Goal: Task Accomplishment & Management: Manage account settings

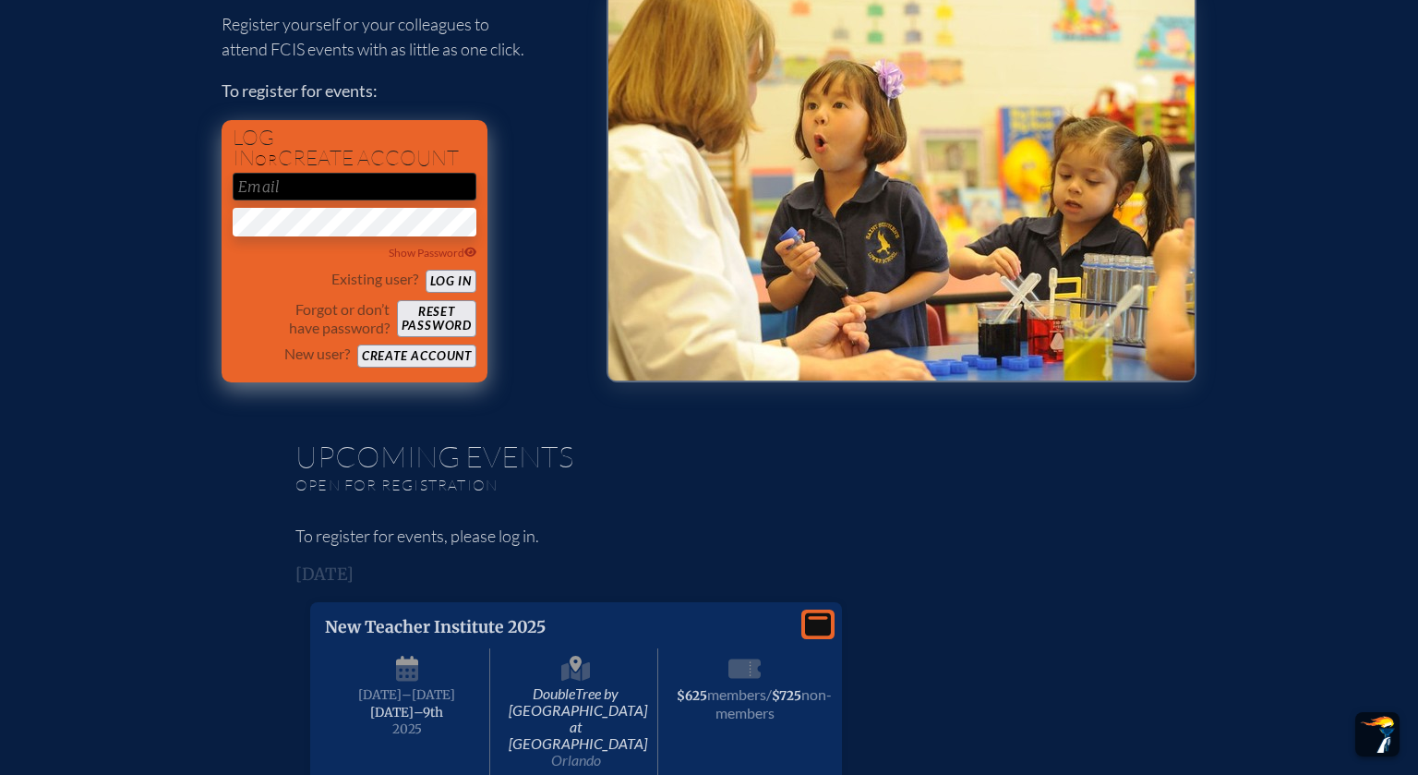
scroll to position [148, 0]
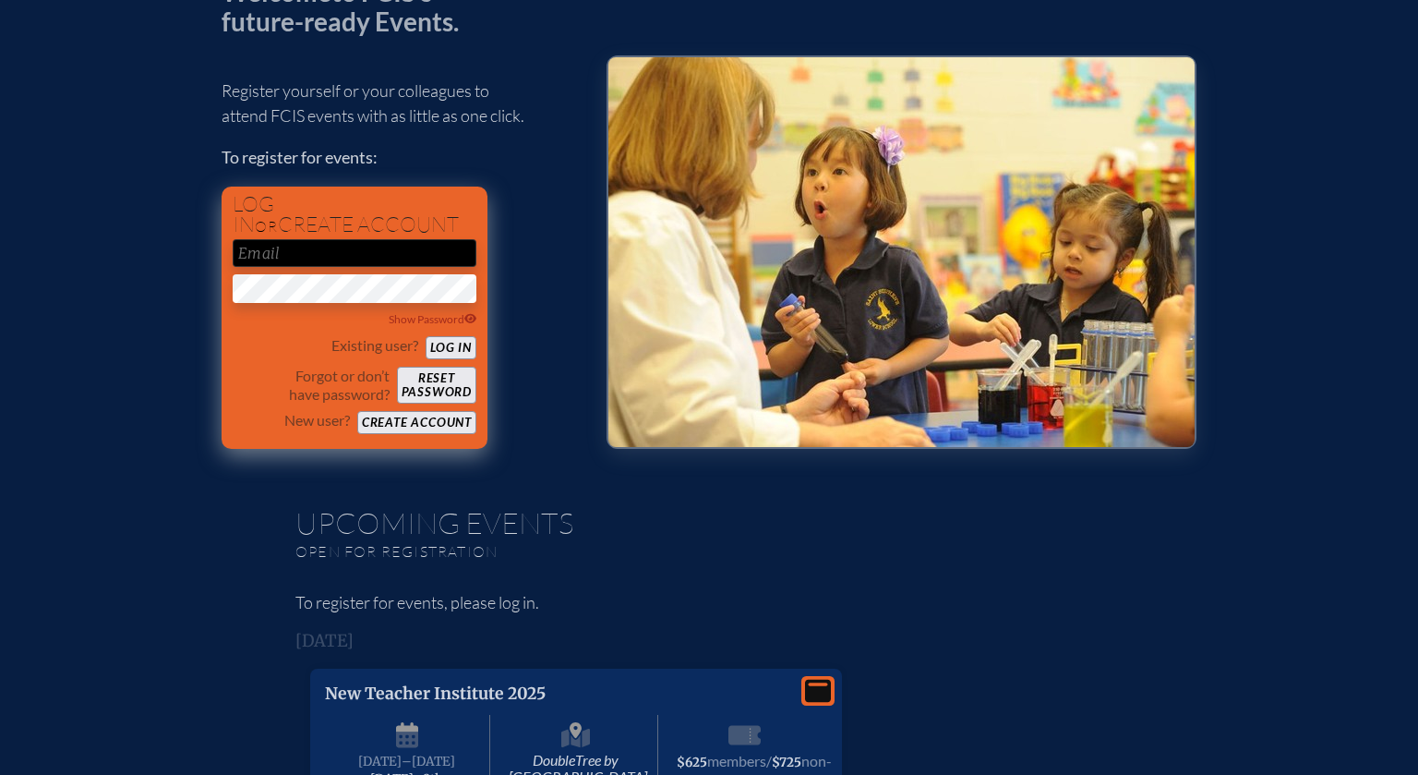
click at [432, 427] on button "Create account" at bounding box center [416, 422] width 119 height 23
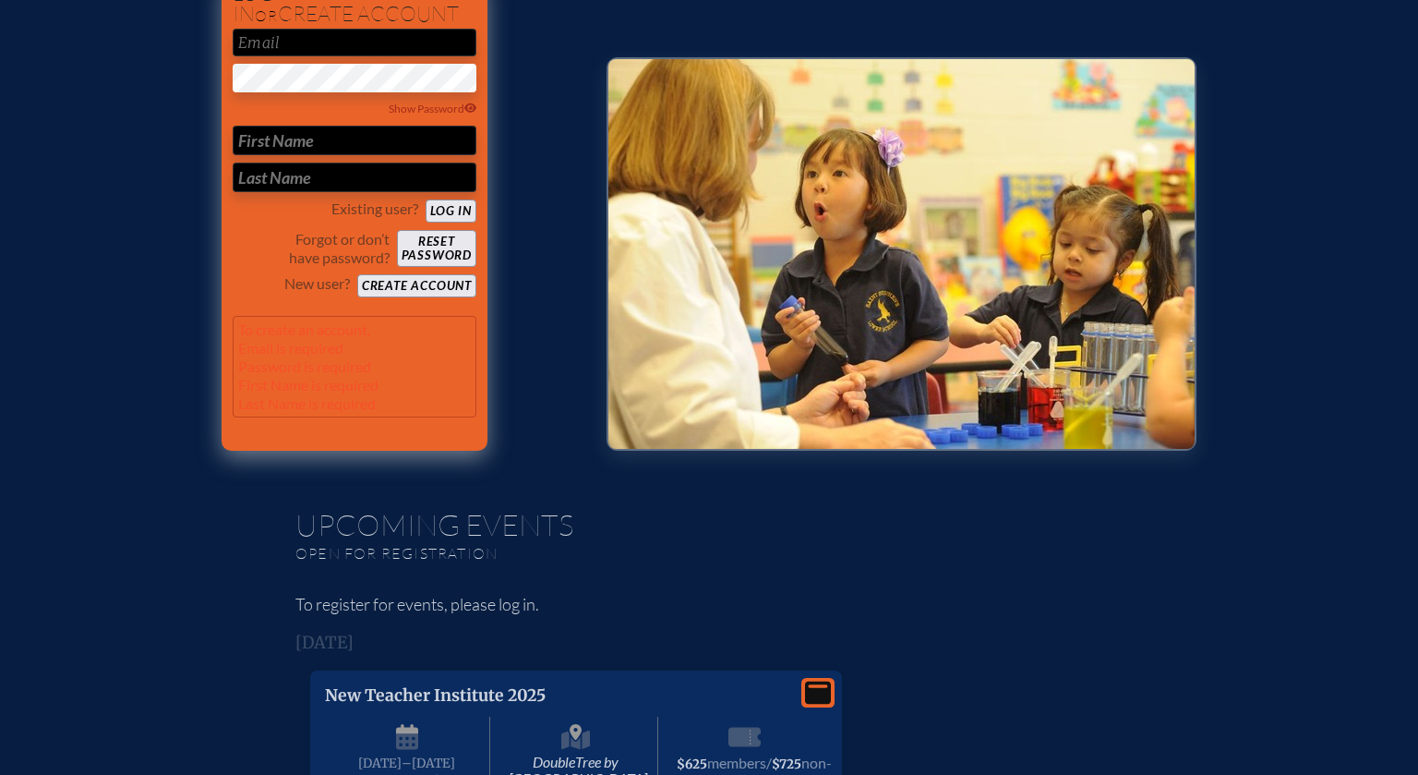
scroll to position [221, 0]
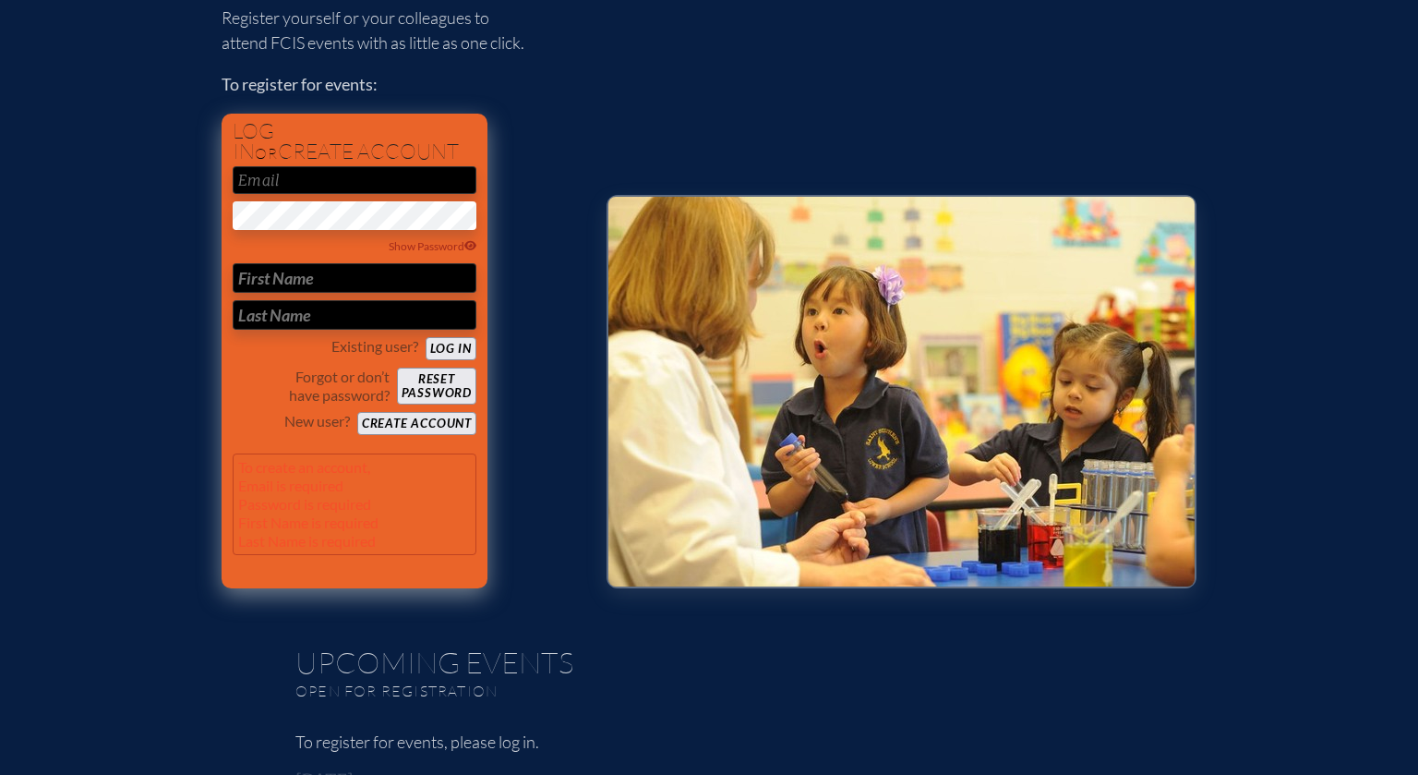
click at [341, 191] on input "email" at bounding box center [355, 180] width 244 height 28
click at [453, 350] on button "Log in" at bounding box center [451, 348] width 51 height 23
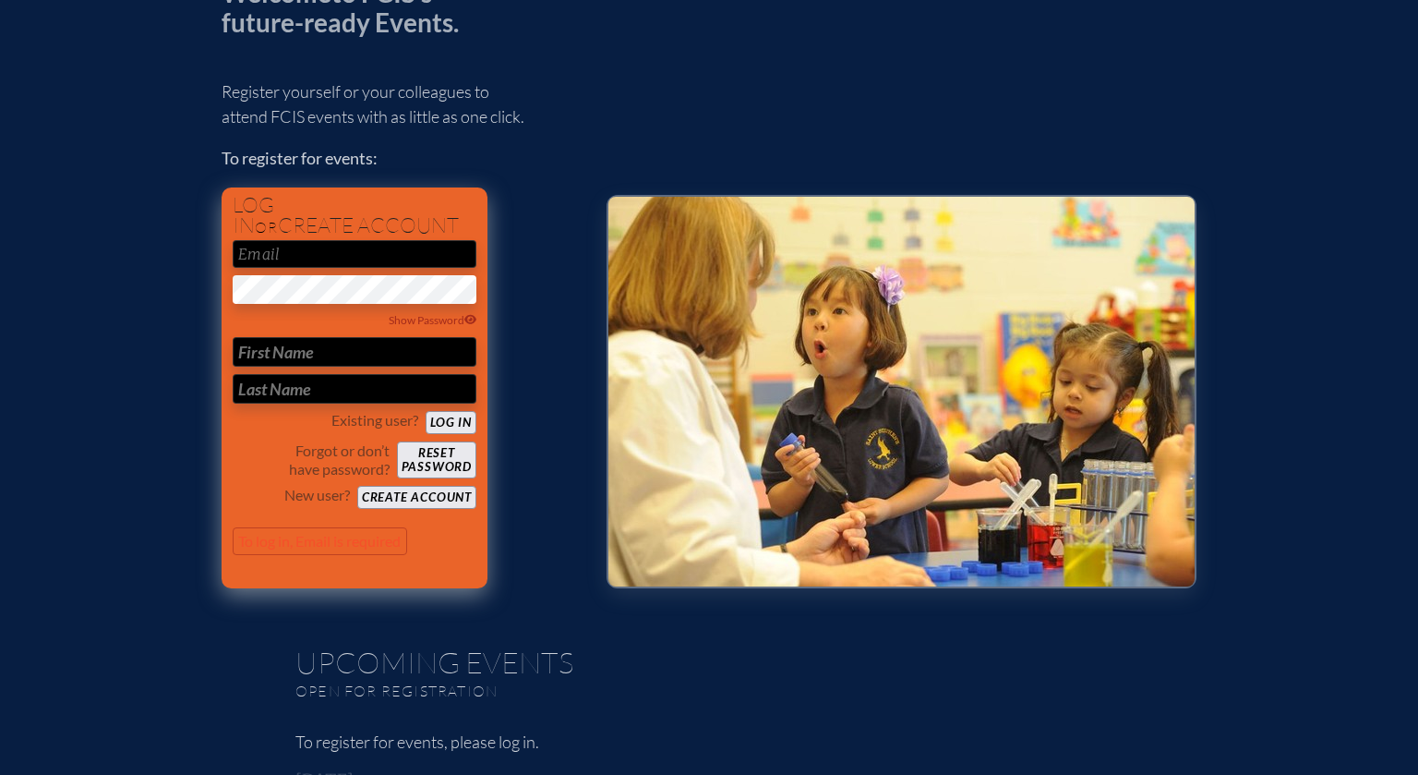
click at [331, 265] on input "email" at bounding box center [355, 254] width 244 height 28
type input "[EMAIL_ADDRESS][DOMAIN_NAME]"
click at [451, 427] on button "Log in" at bounding box center [451, 422] width 51 height 23
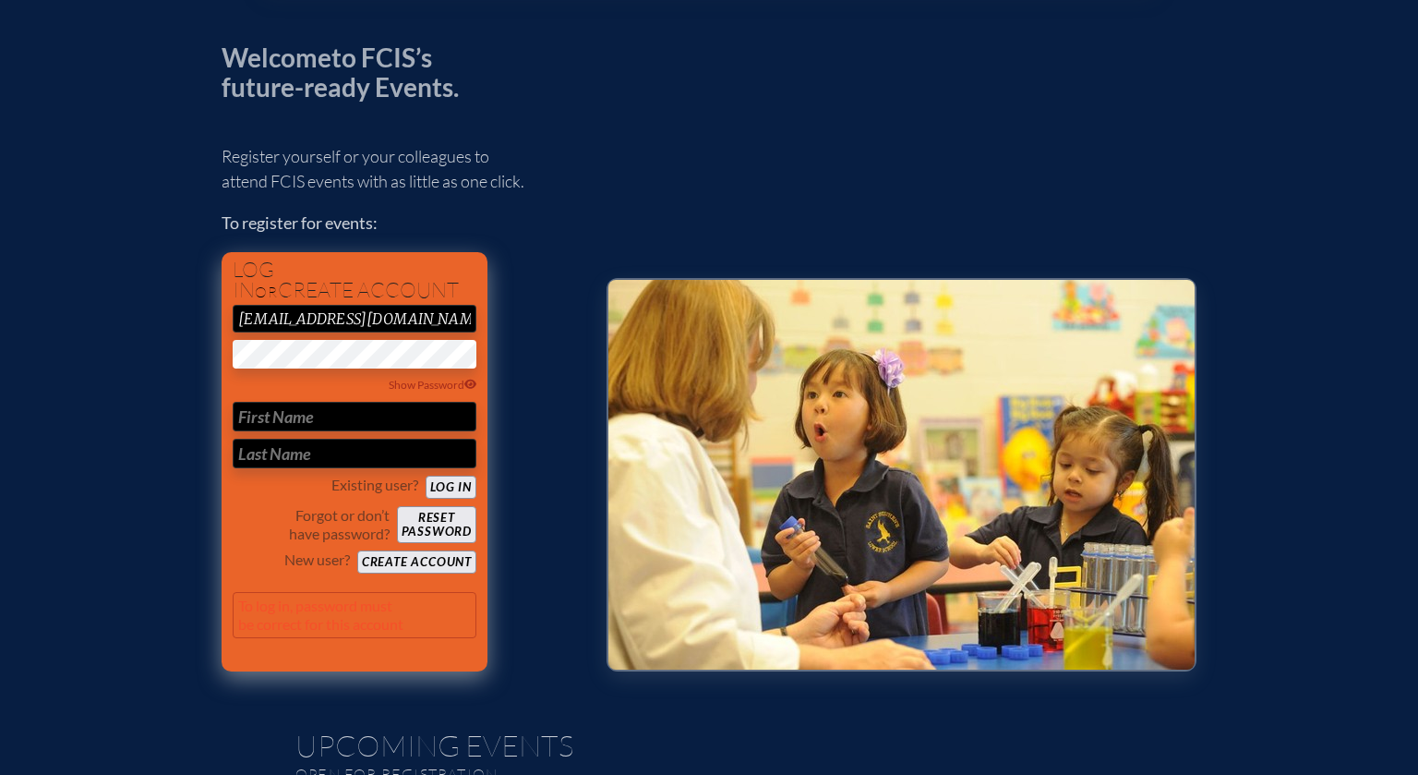
scroll to position [165, 0]
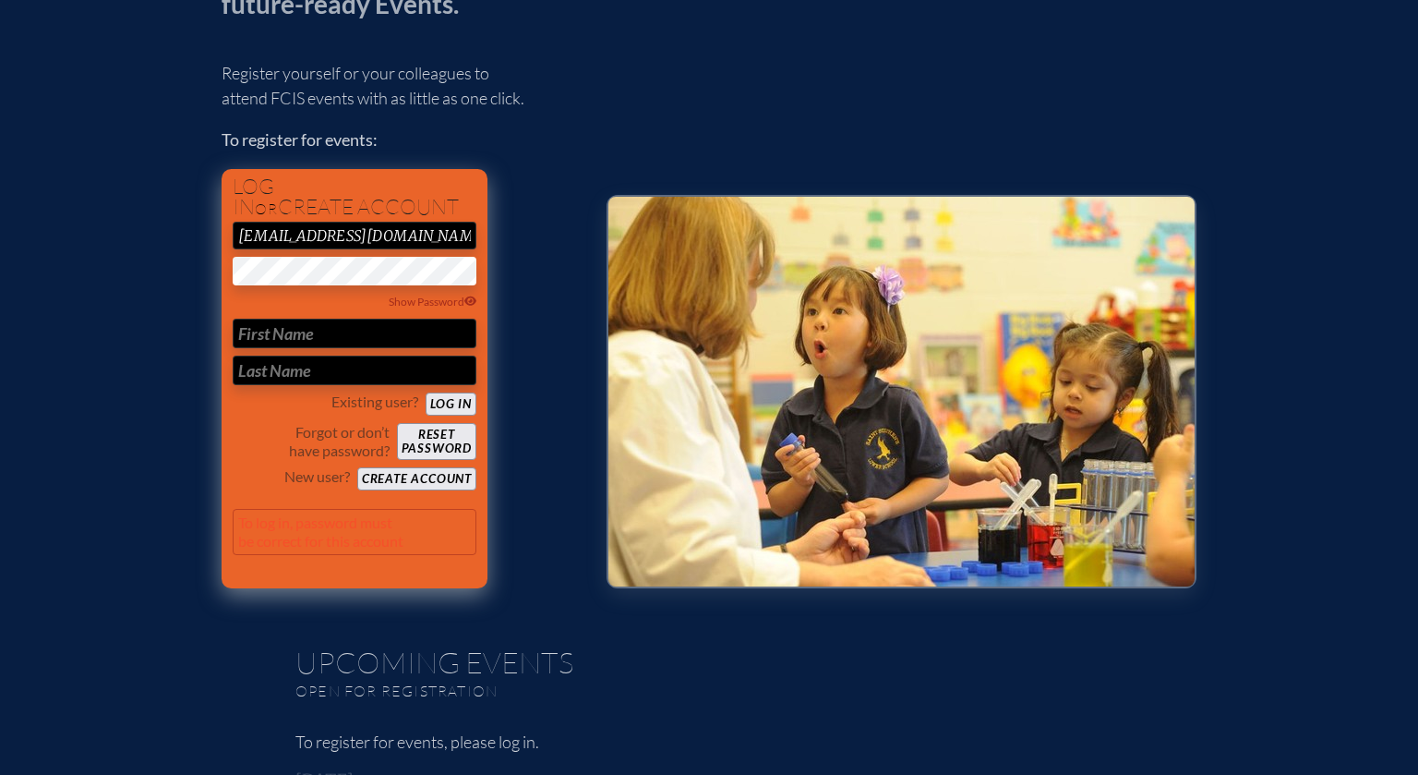
click at [383, 332] on input "text" at bounding box center [355, 334] width 244 height 30
type input "[PERSON_NAME]"
click at [450, 402] on button "Log in" at bounding box center [451, 403] width 51 height 23
click at [472, 296] on icon at bounding box center [470, 301] width 13 height 10
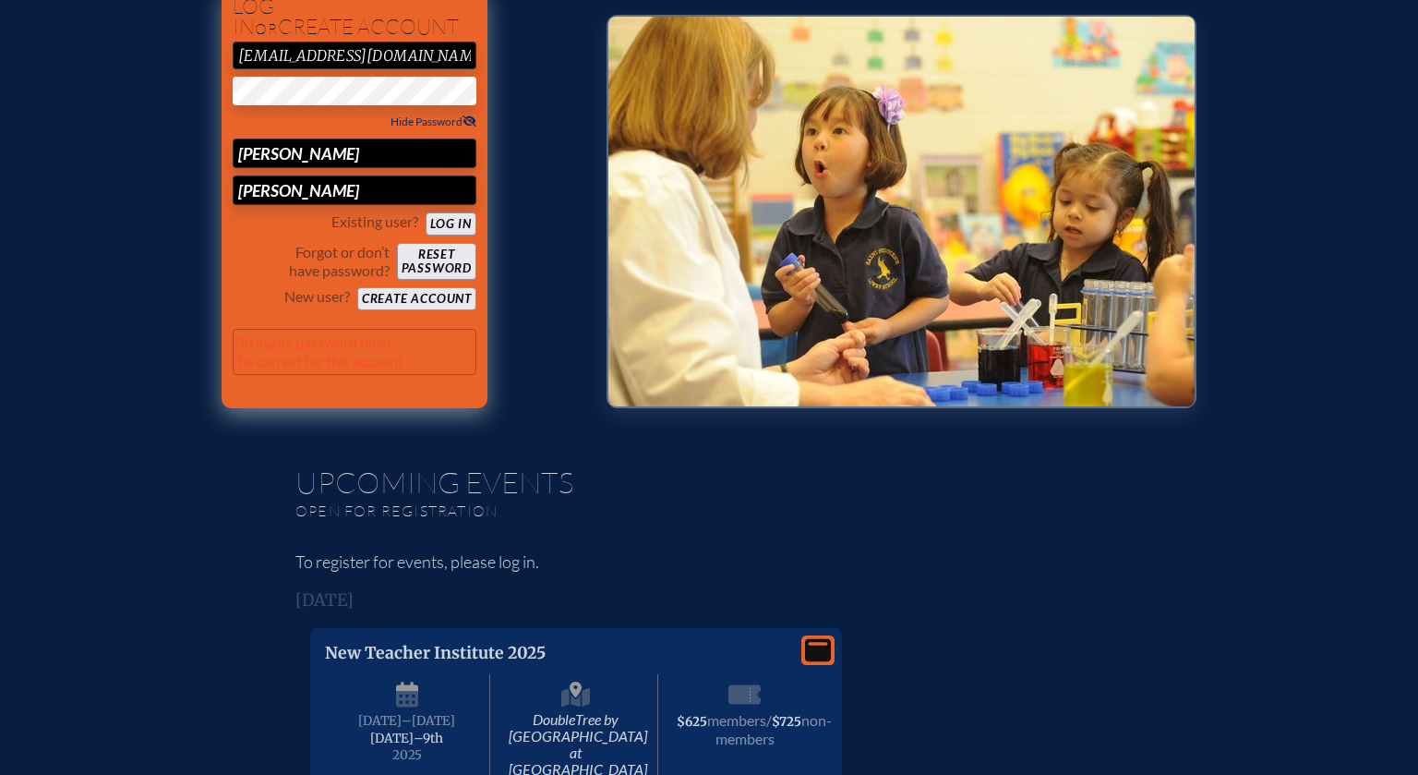
scroll to position [354, 0]
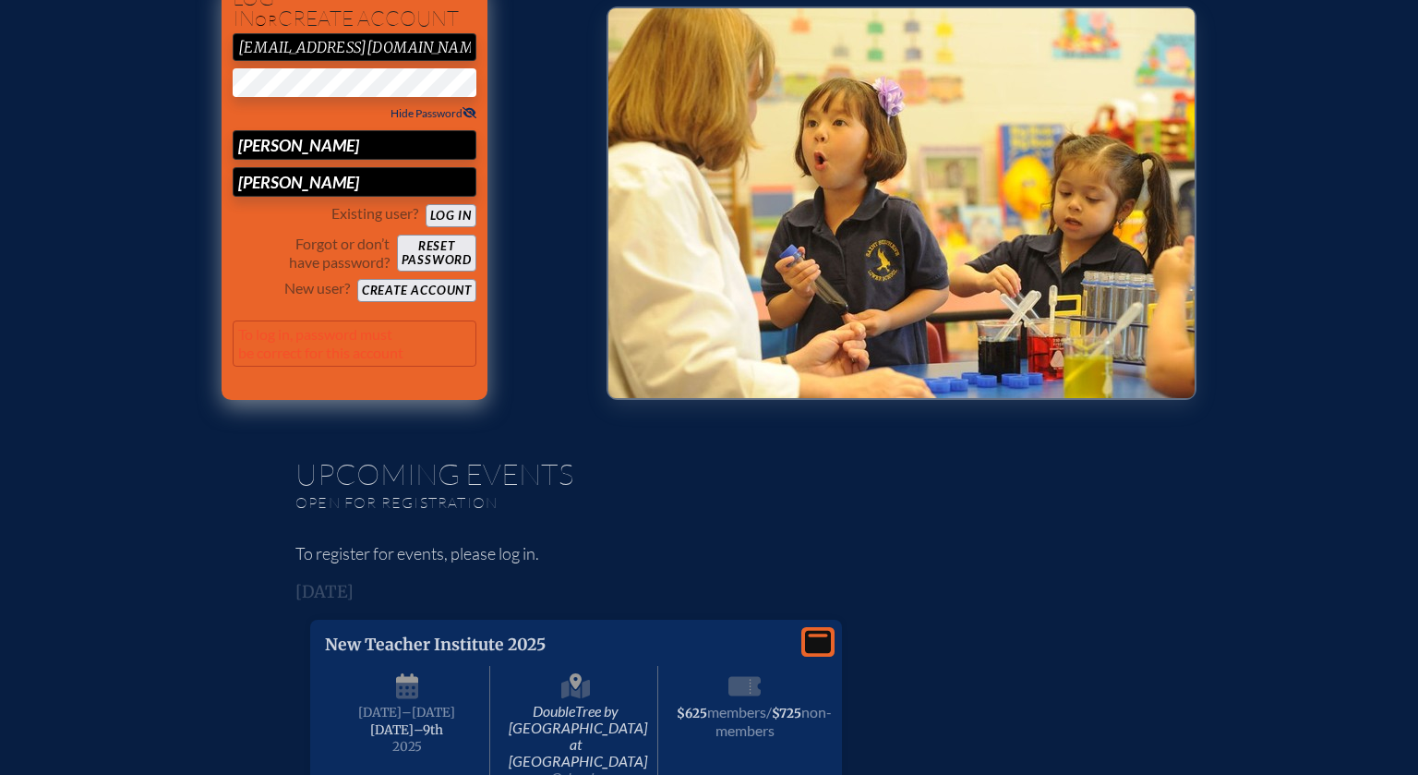
click at [429, 290] on button "Create account" at bounding box center [416, 290] width 119 height 23
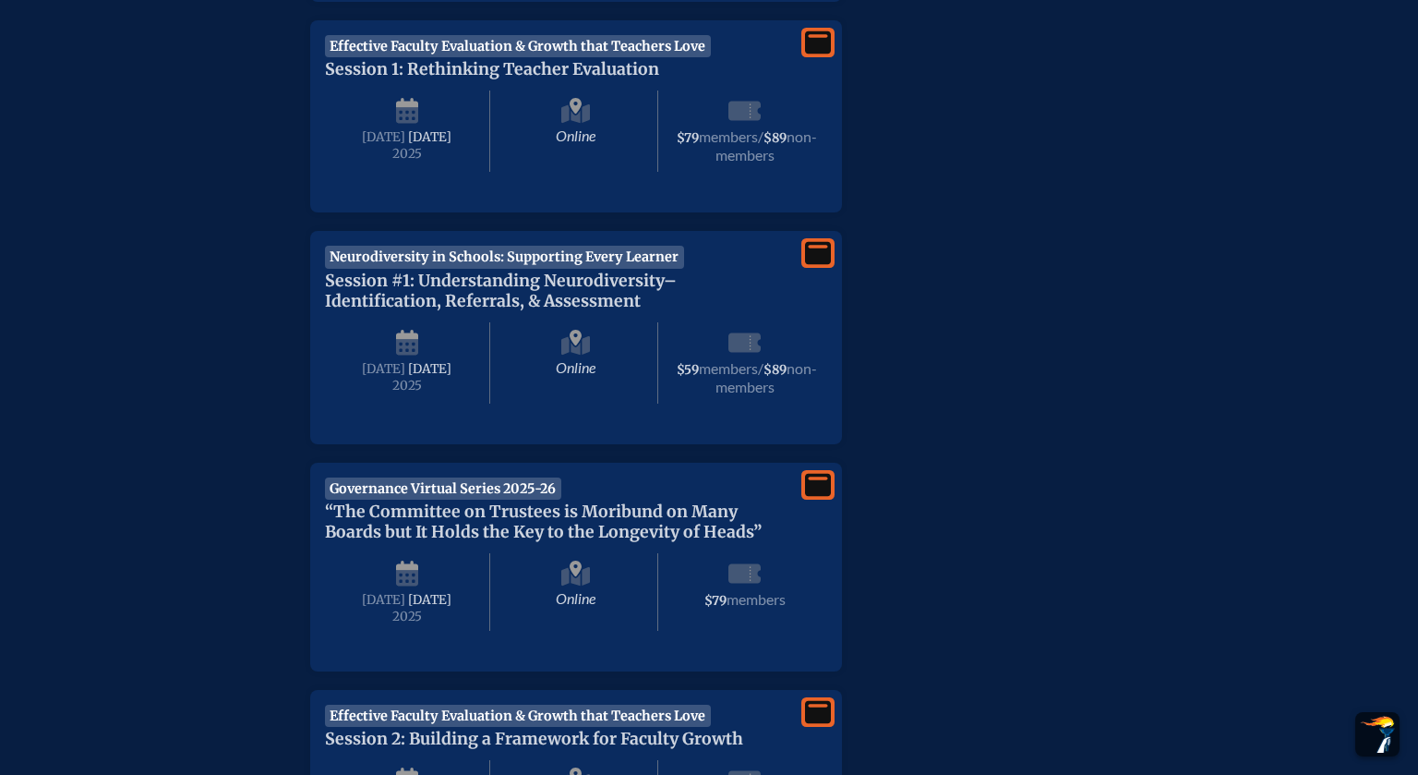
scroll to position [967, 0]
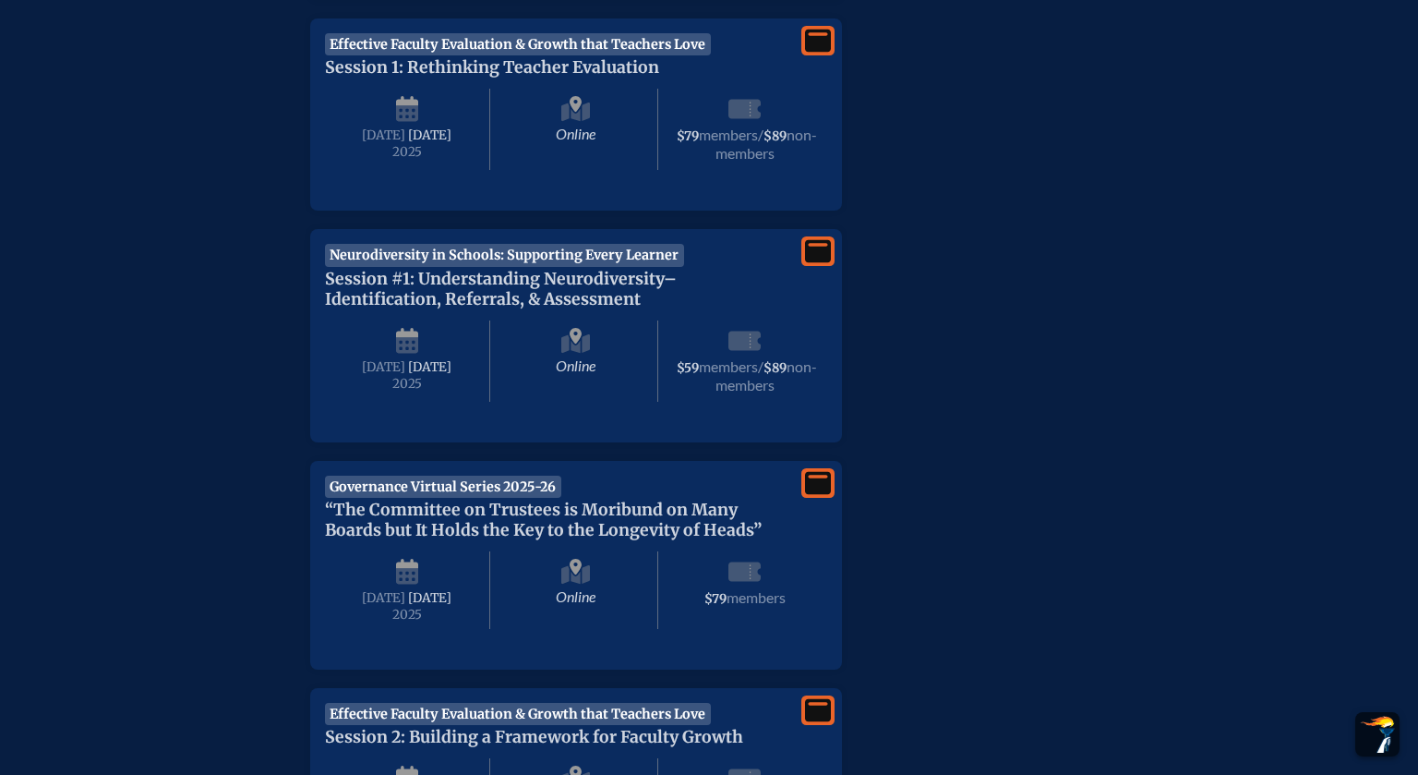
click at [467, 271] on span "Session #1: Understanding Neurodiversity–Identification, Referrals, & Assessment" at bounding box center [501, 289] width 352 height 41
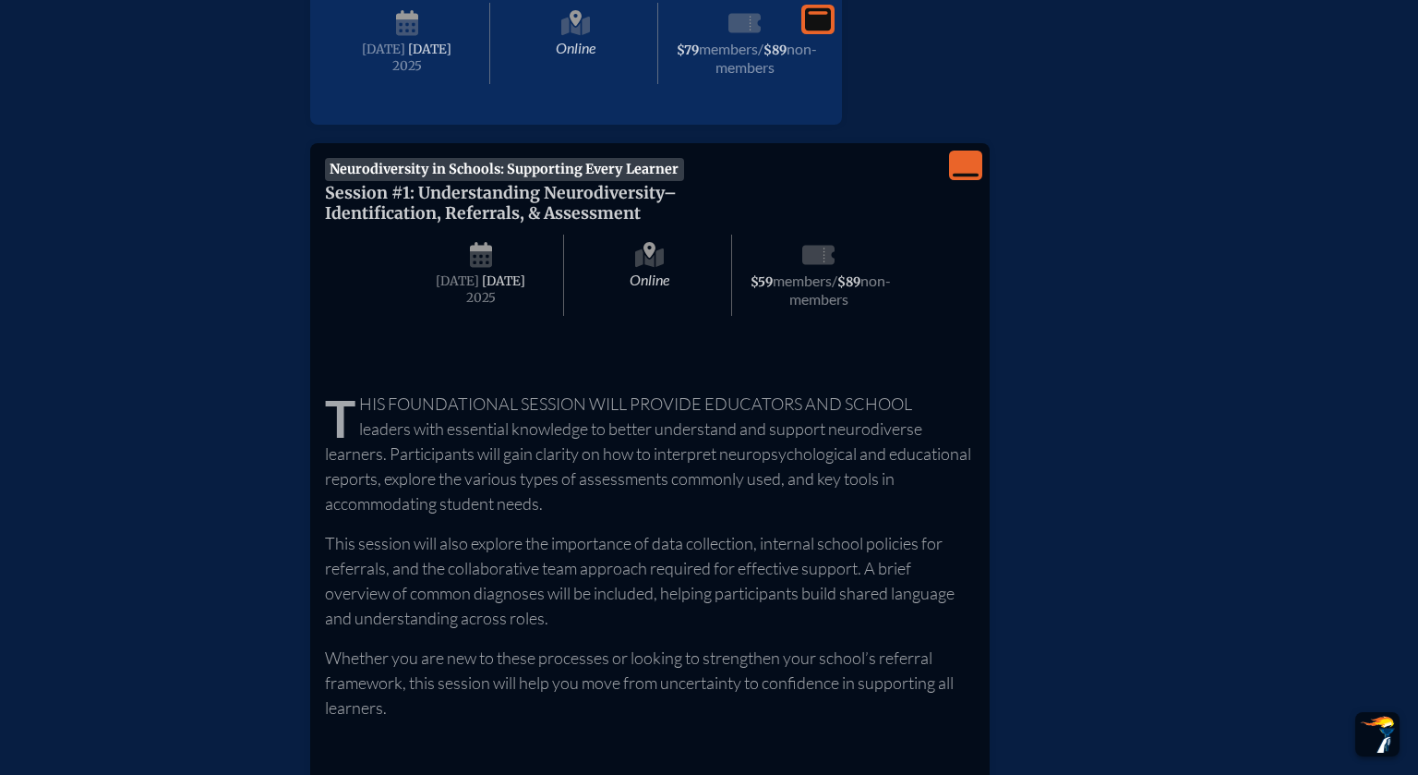
scroll to position [1013, 0]
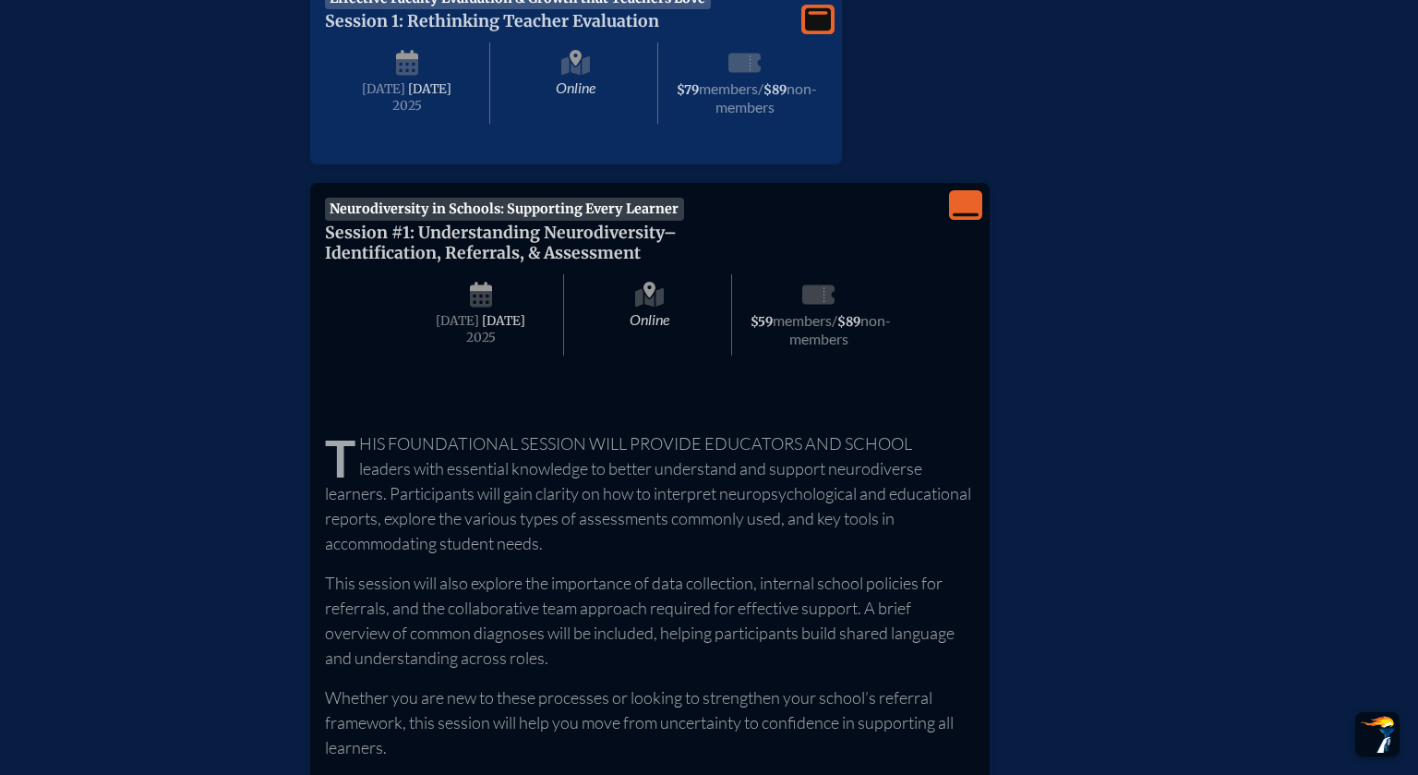
click at [966, 204] on icon "View Less" at bounding box center [966, 205] width 26 height 26
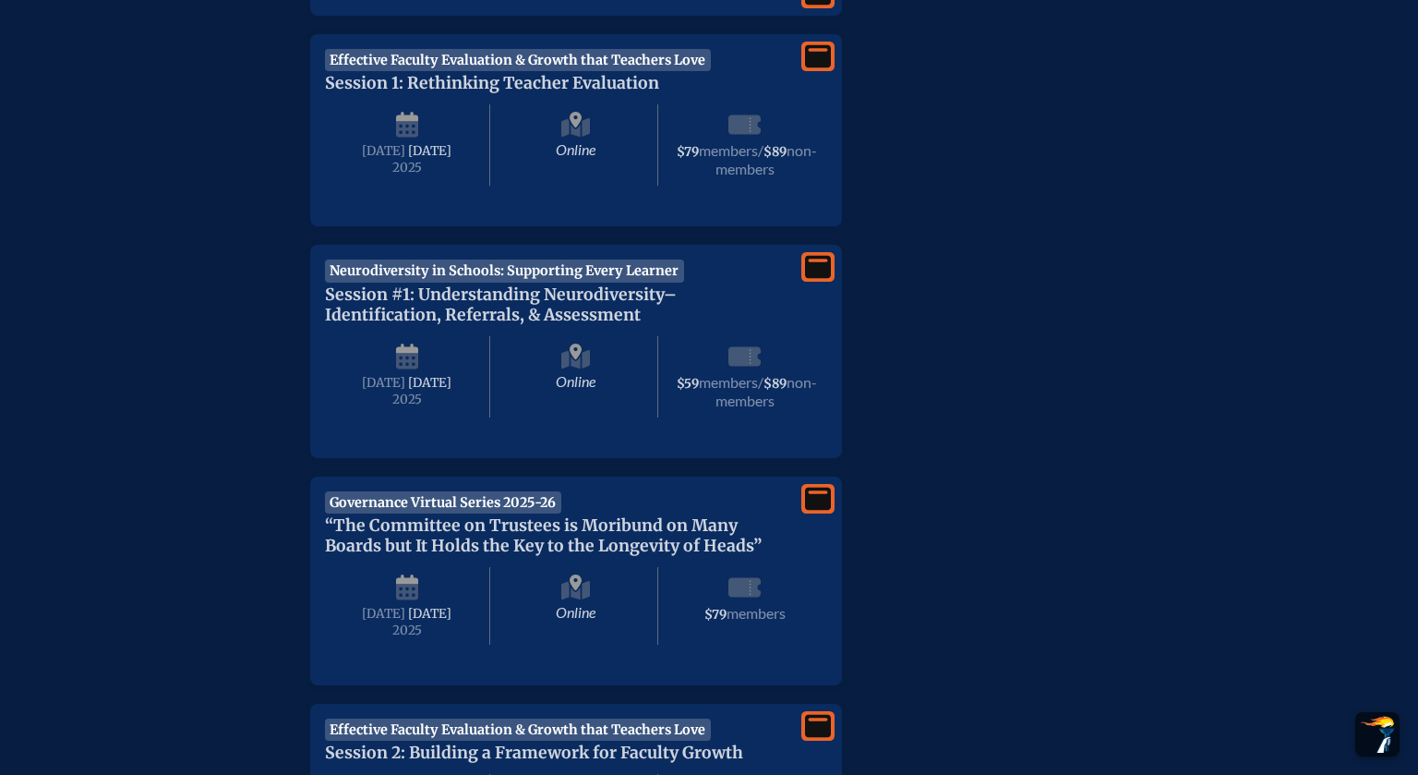
scroll to position [931, 0]
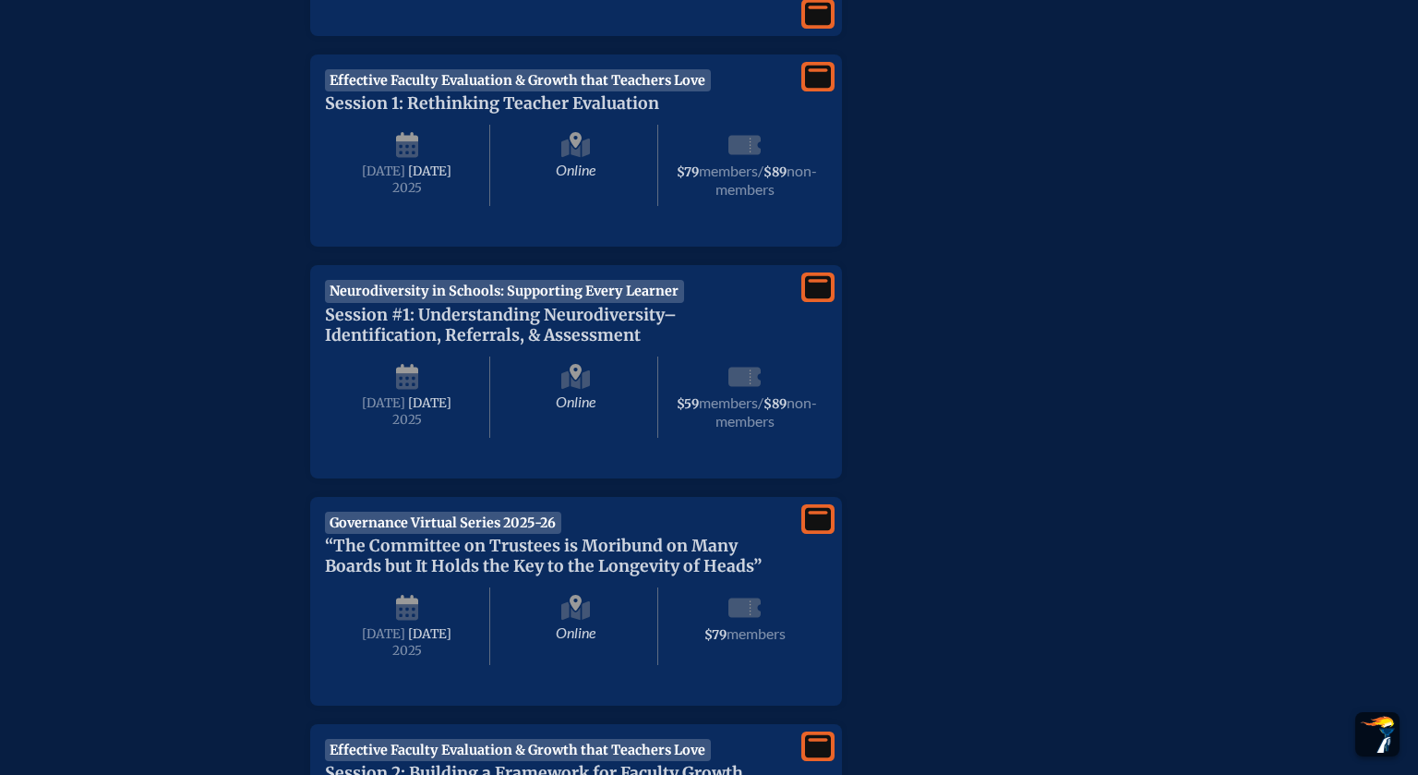
click at [630, 289] on span "Neurodiversity in Schools: Supporting Every Learner" at bounding box center [504, 291] width 359 height 22
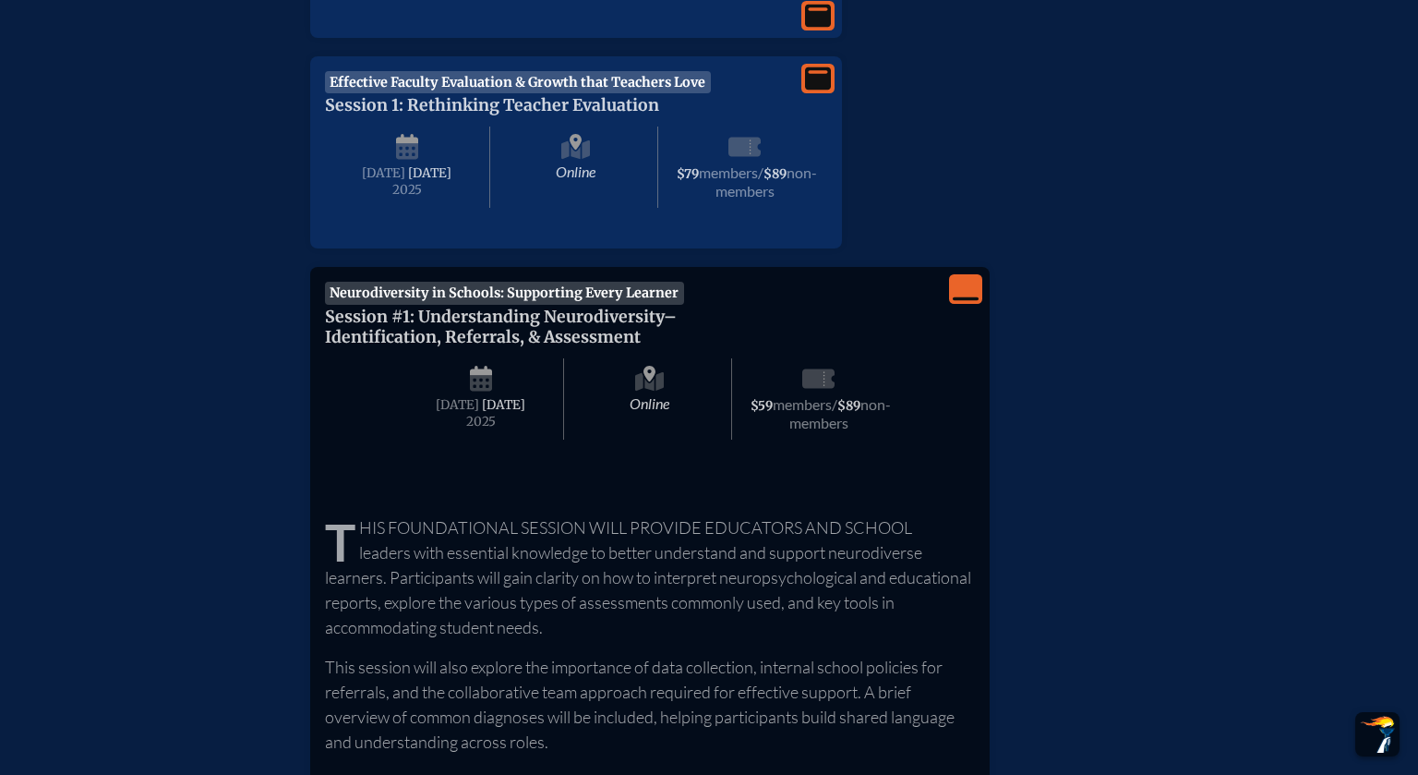
scroll to position [930, 0]
click at [975, 292] on icon "View Less" at bounding box center [966, 288] width 26 height 26
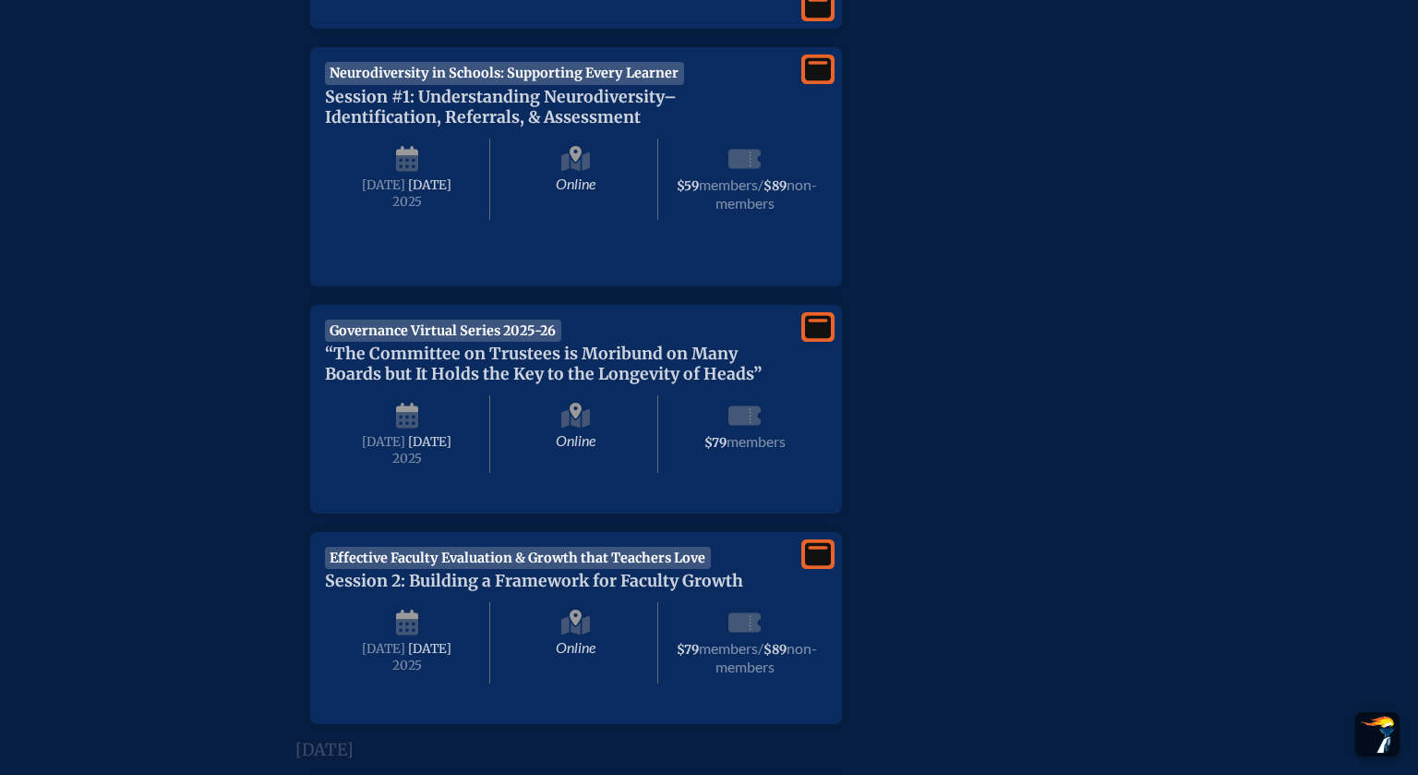
scroll to position [1177, 0]
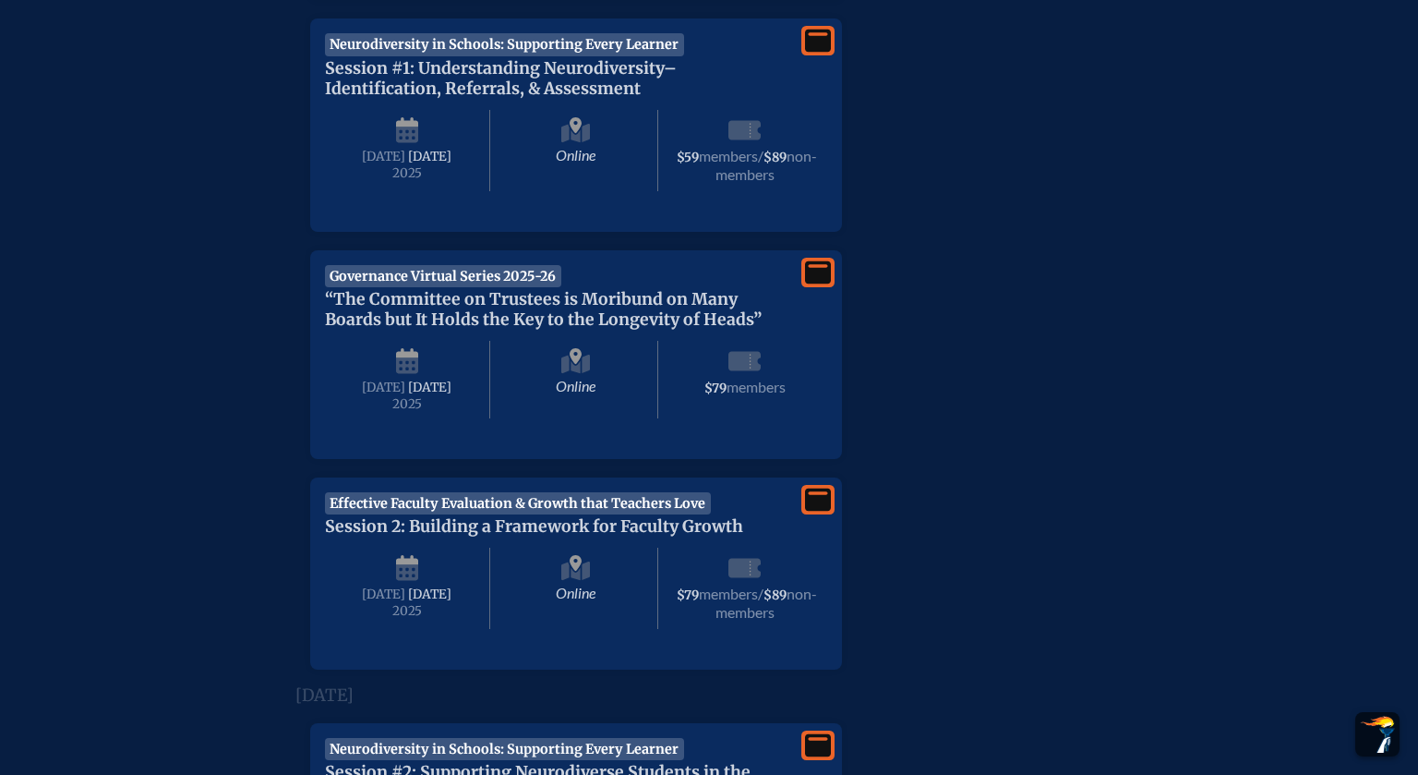
click at [826, 42] on icon at bounding box center [818, 41] width 26 height 23
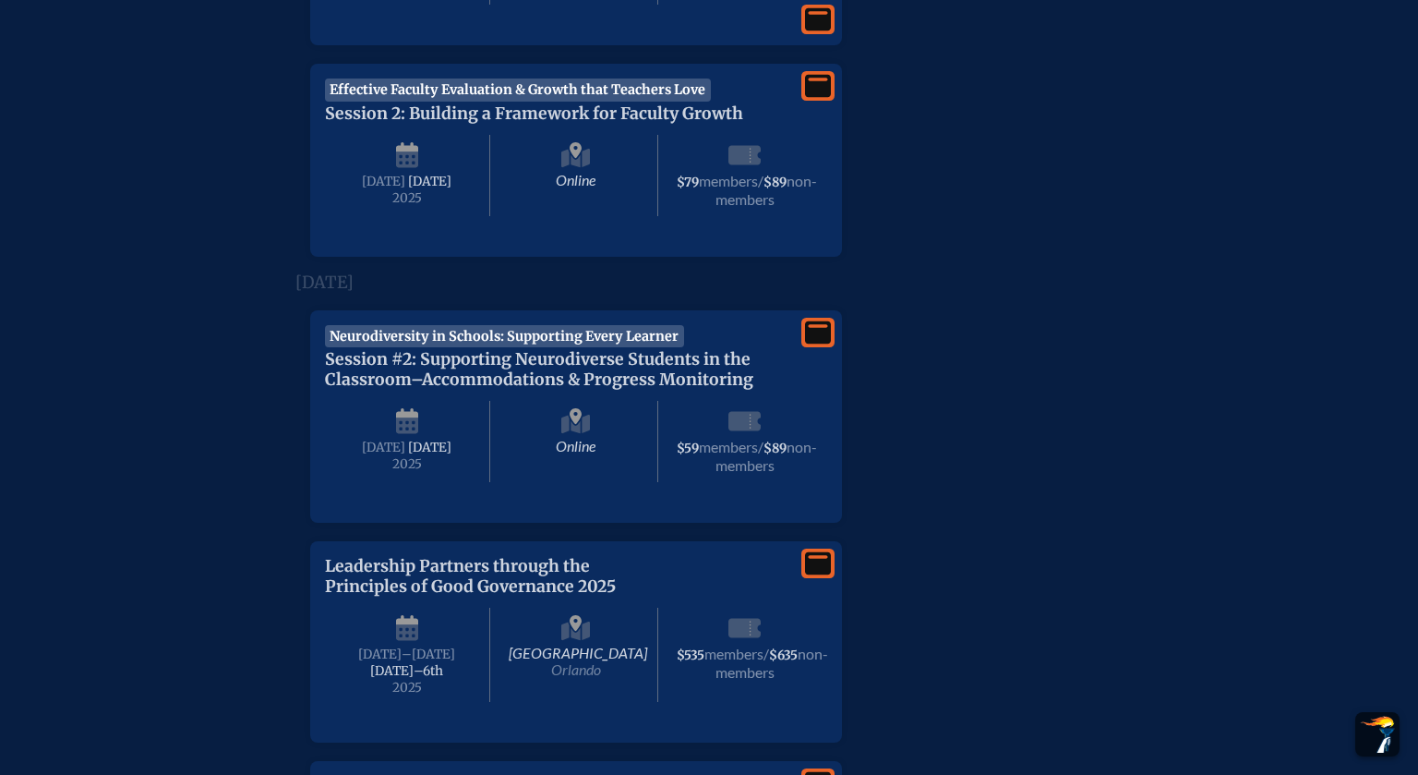
scroll to position [2501, 0]
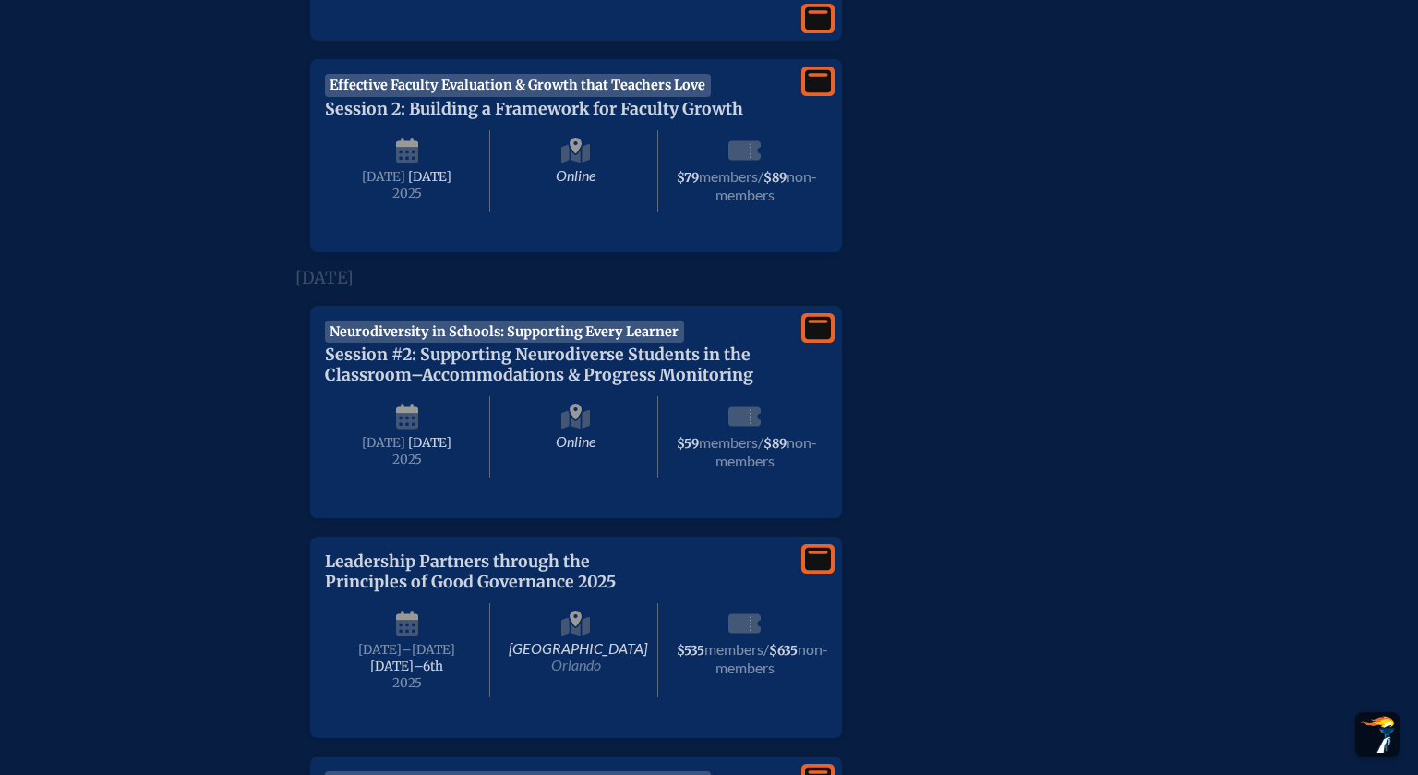
click at [811, 339] on icon at bounding box center [818, 327] width 26 height 23
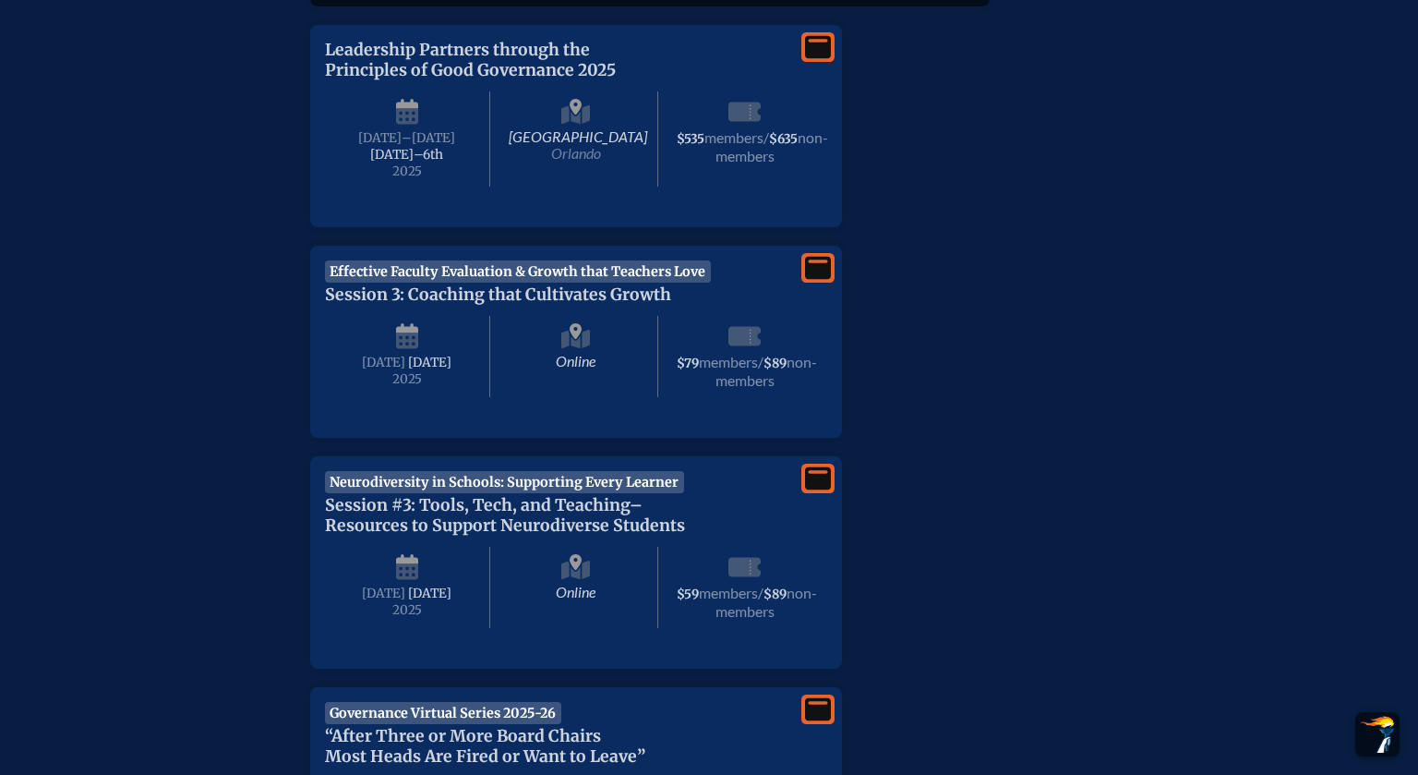
scroll to position [3863, 0]
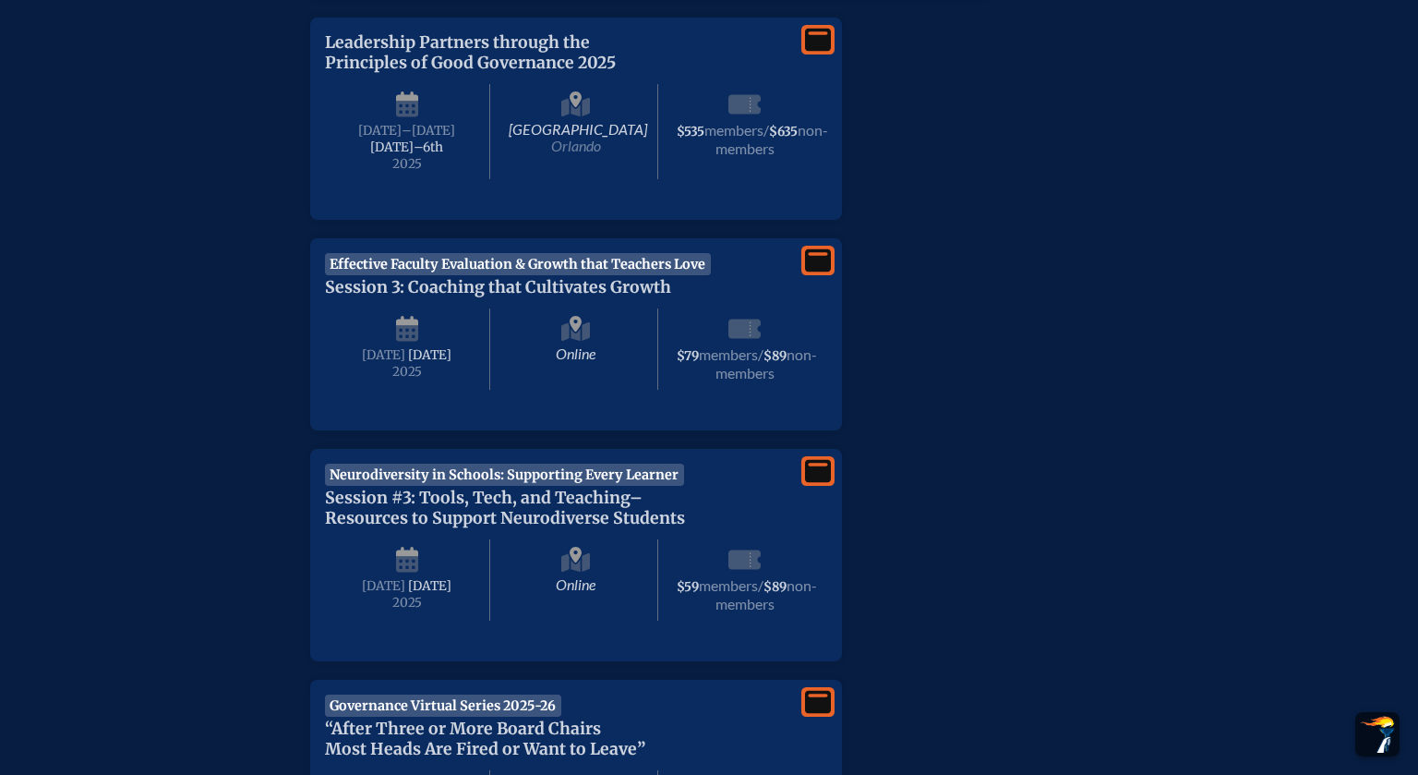
click at [827, 482] on icon at bounding box center [818, 470] width 26 height 23
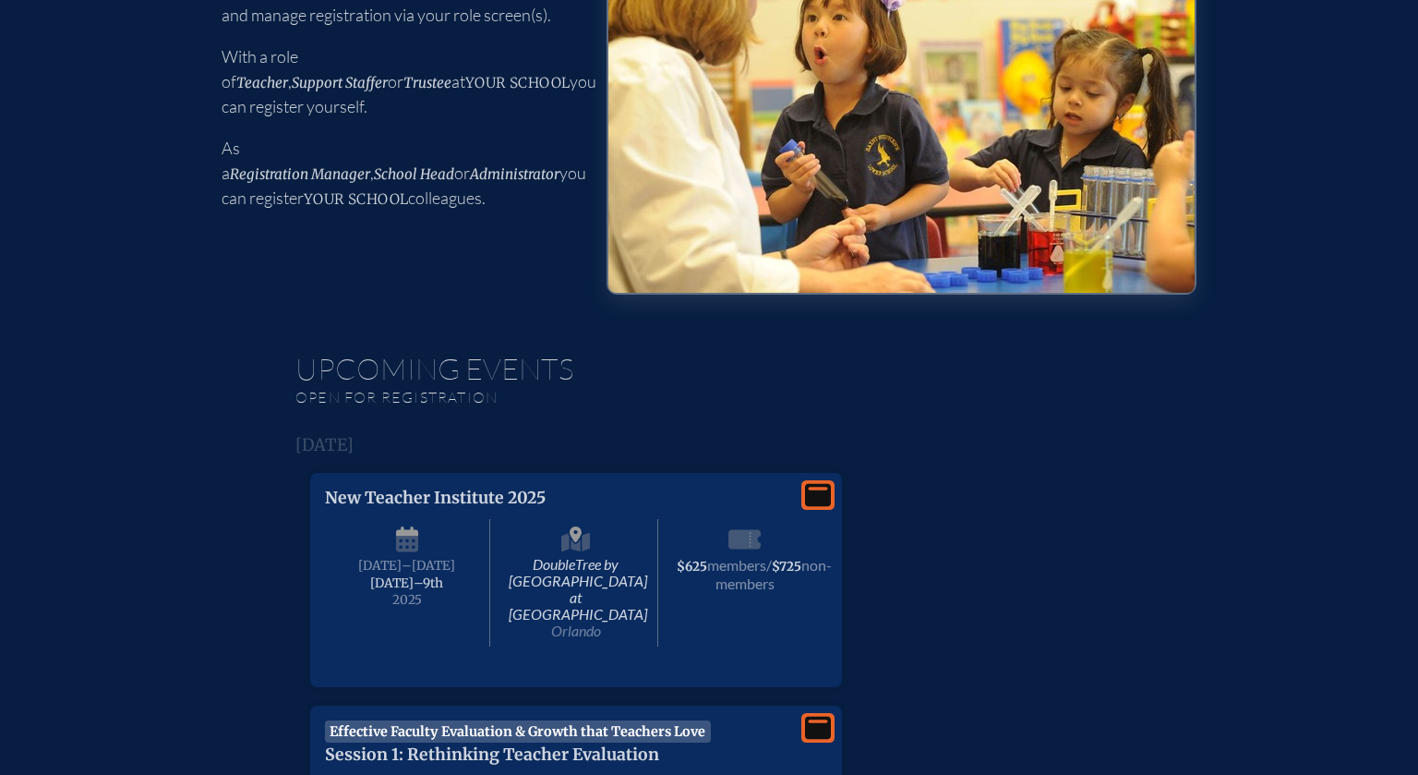
scroll to position [0, 0]
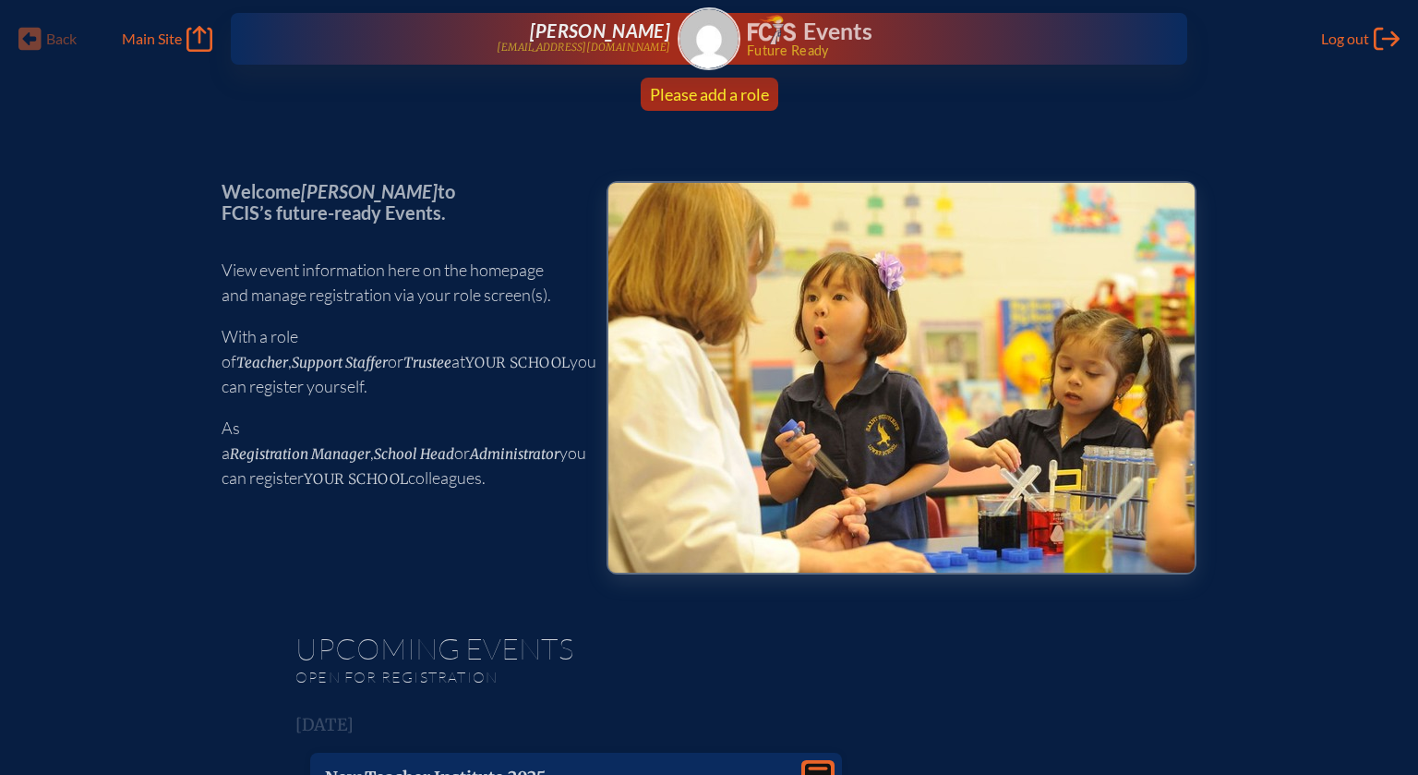
click at [721, 97] on span "Please add a role" at bounding box center [709, 94] width 119 height 20
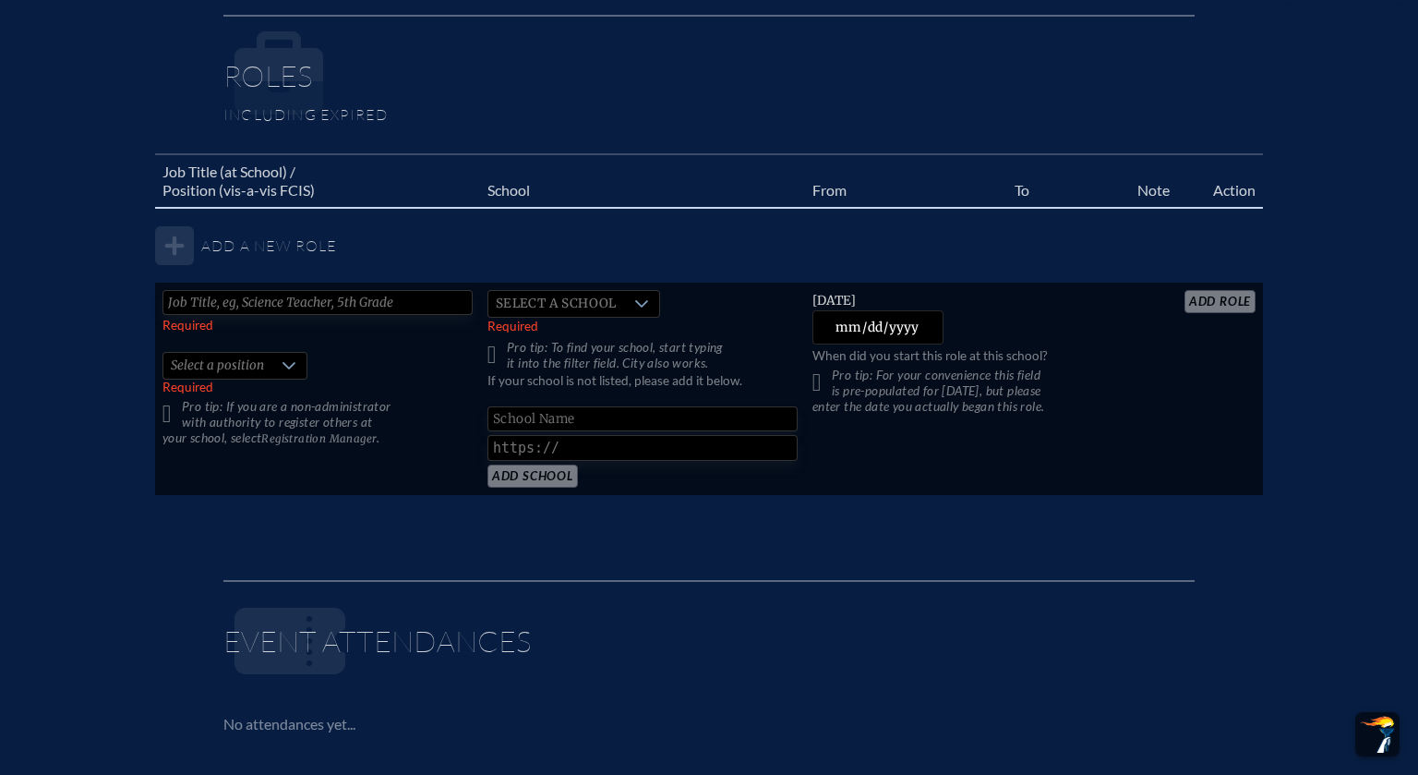
scroll to position [1064, 0]
click at [173, 242] on tbody "Add a new role Required   Select a position Required Pro tip: If you are a non-…" at bounding box center [709, 353] width 1108 height 288
click at [208, 301] on input "text" at bounding box center [317, 303] width 310 height 25
type input "IB Coordinator"
click at [569, 305] on span "Select a school" at bounding box center [556, 305] width 136 height 26
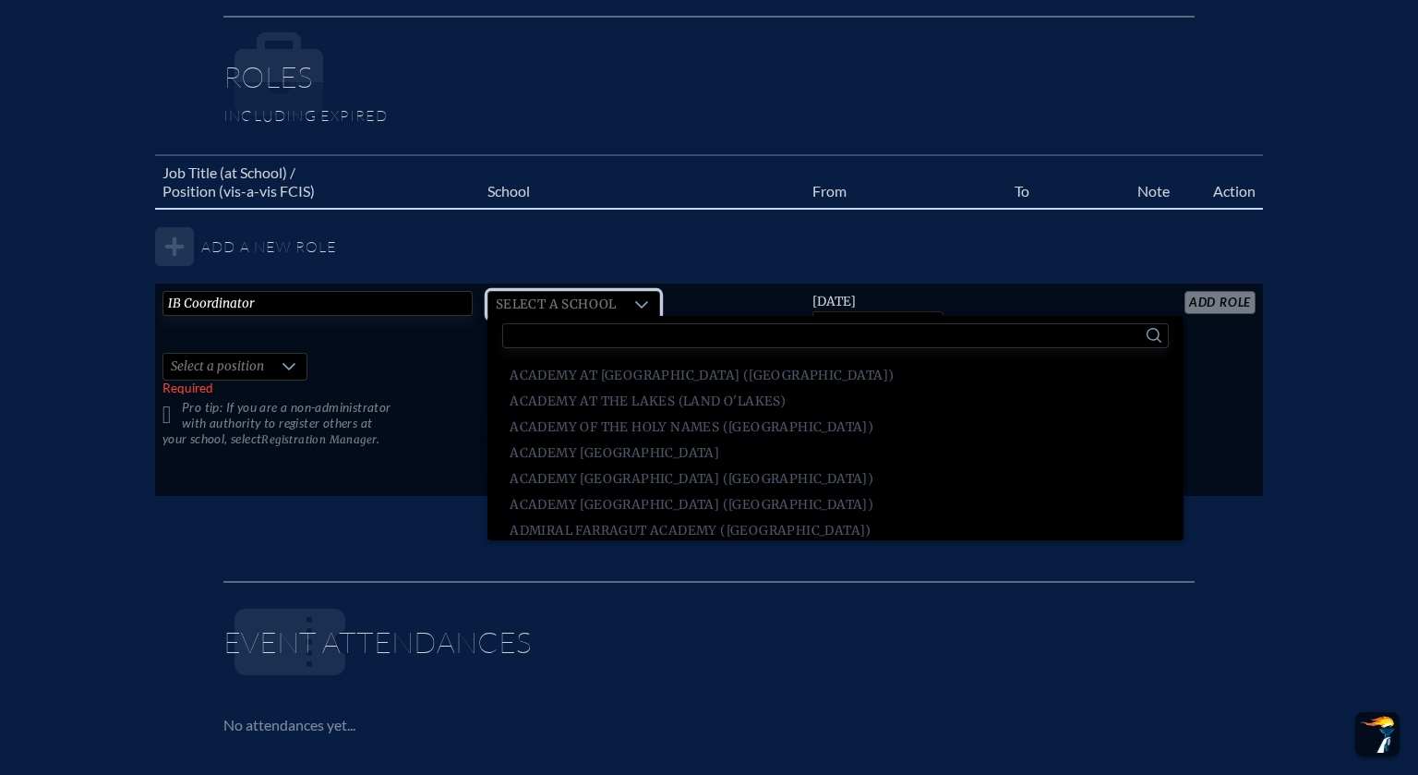
click at [593, 330] on input "text" at bounding box center [835, 335] width 666 height 25
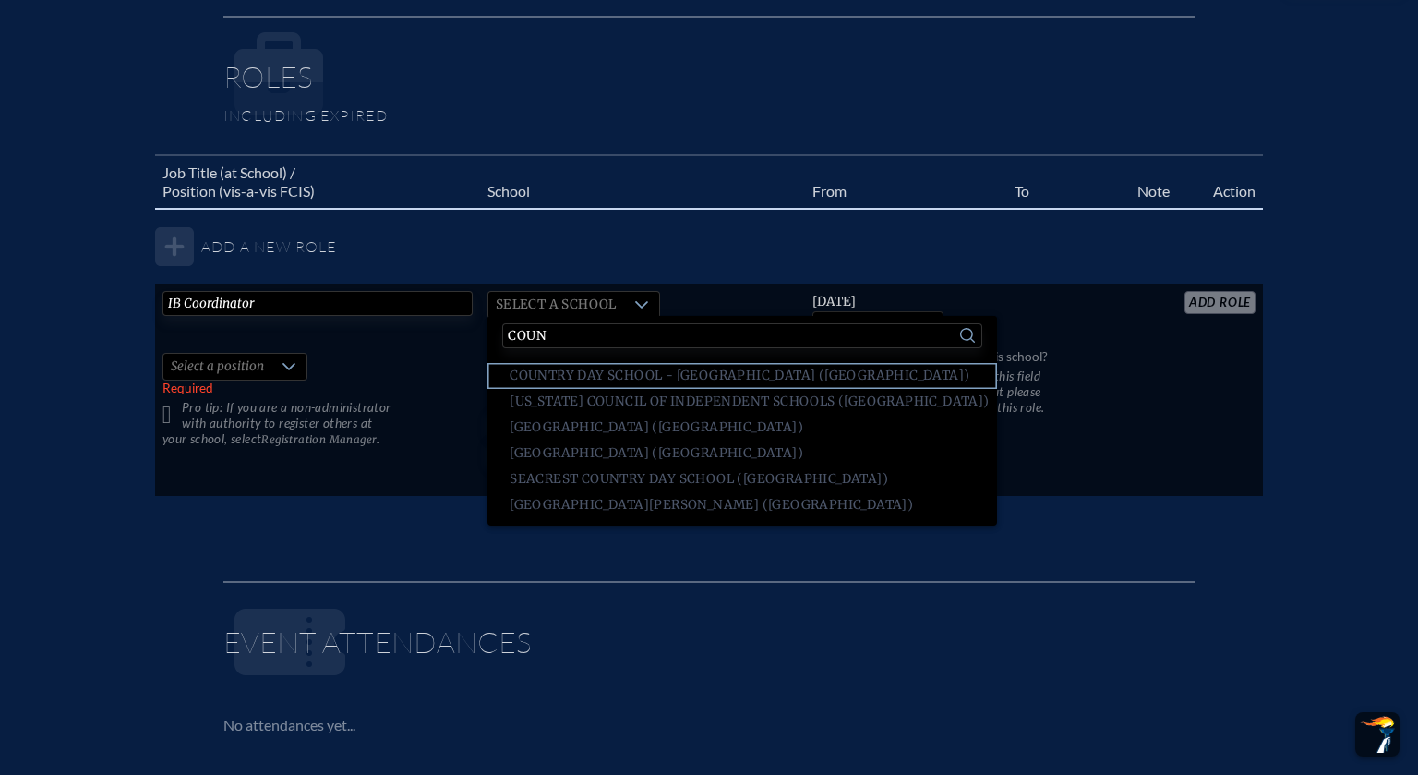
type input "coun"
click at [658, 374] on span "Country Day School - Largo (Largo)" at bounding box center [740, 376] width 460 height 18
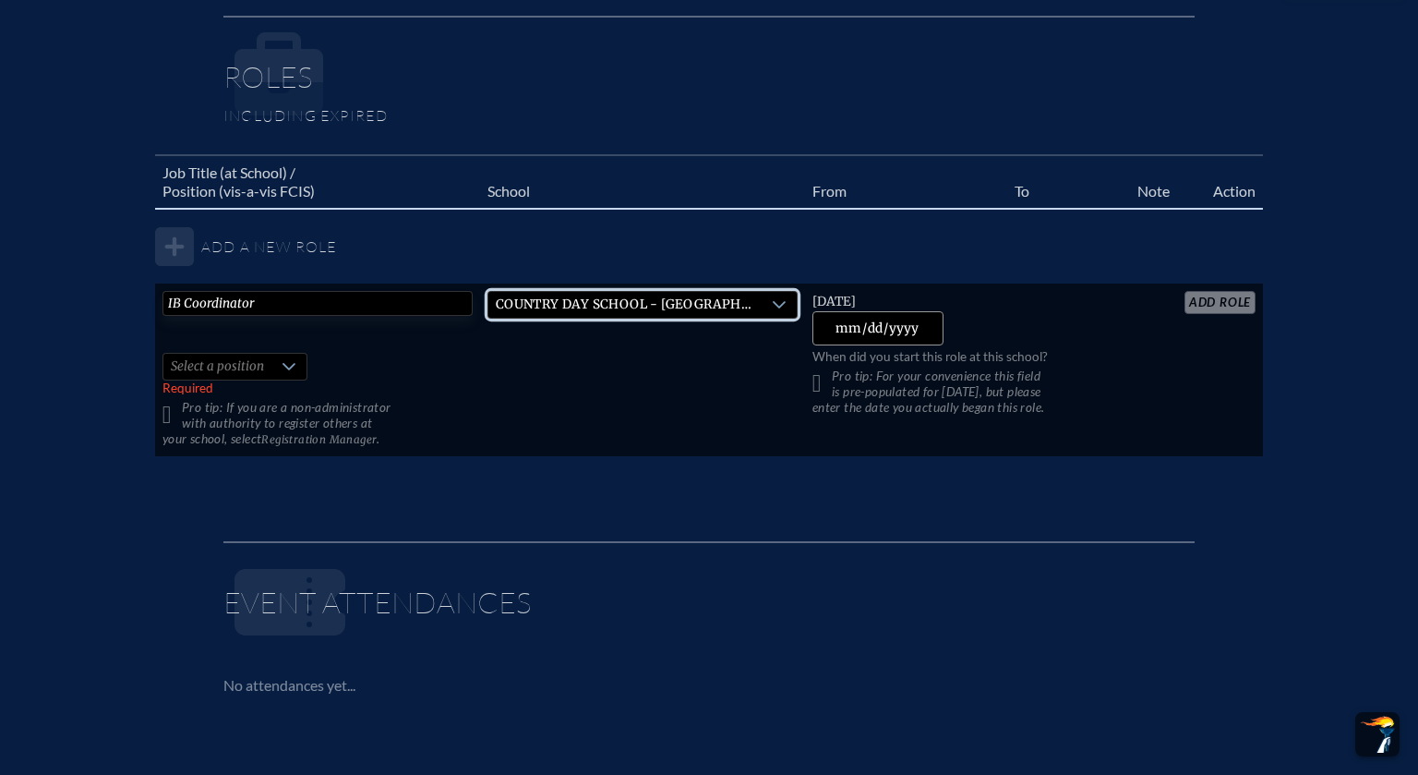
click at [851, 324] on input "2025-09-03" at bounding box center [878, 328] width 132 height 34
click at [287, 375] on div at bounding box center [288, 367] width 35 height 26
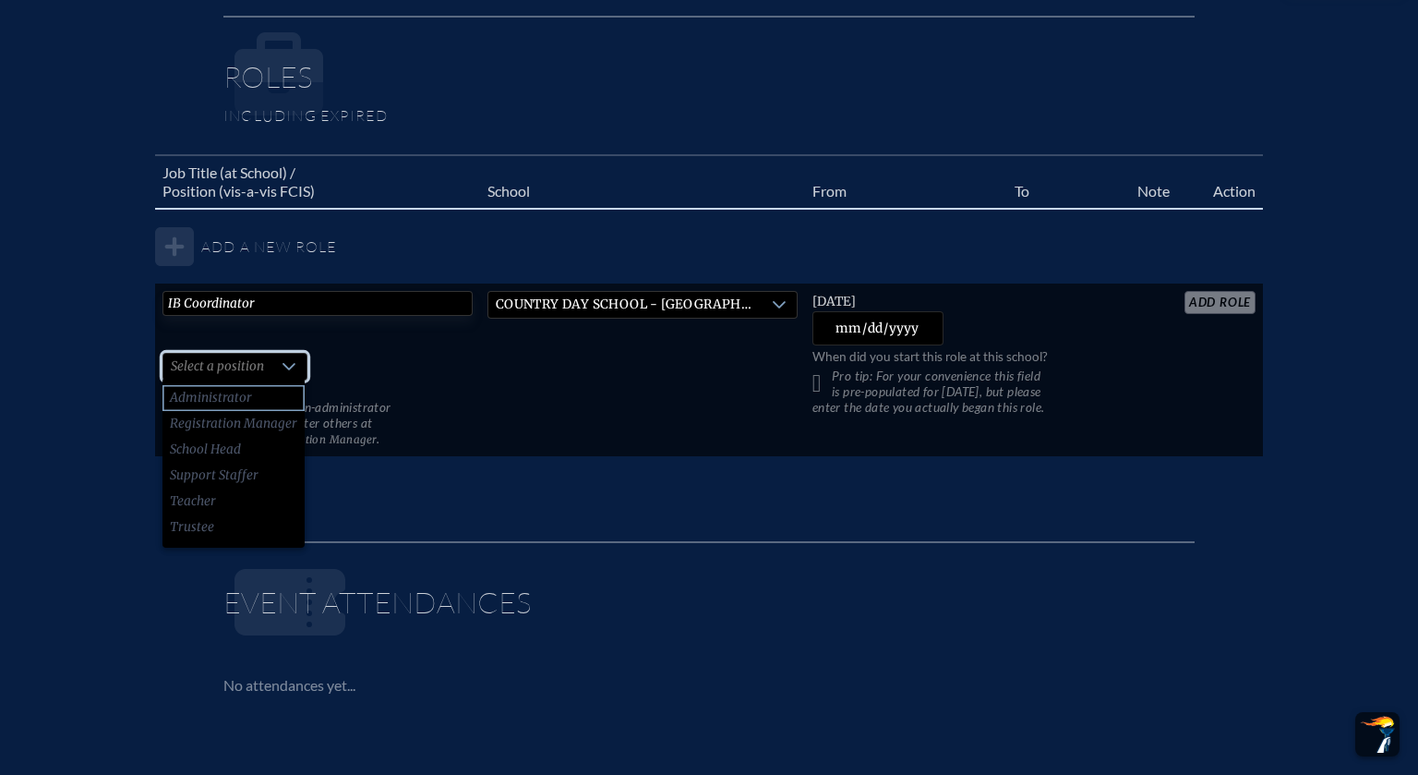
click at [261, 392] on li "Administrator" at bounding box center [233, 398] width 142 height 26
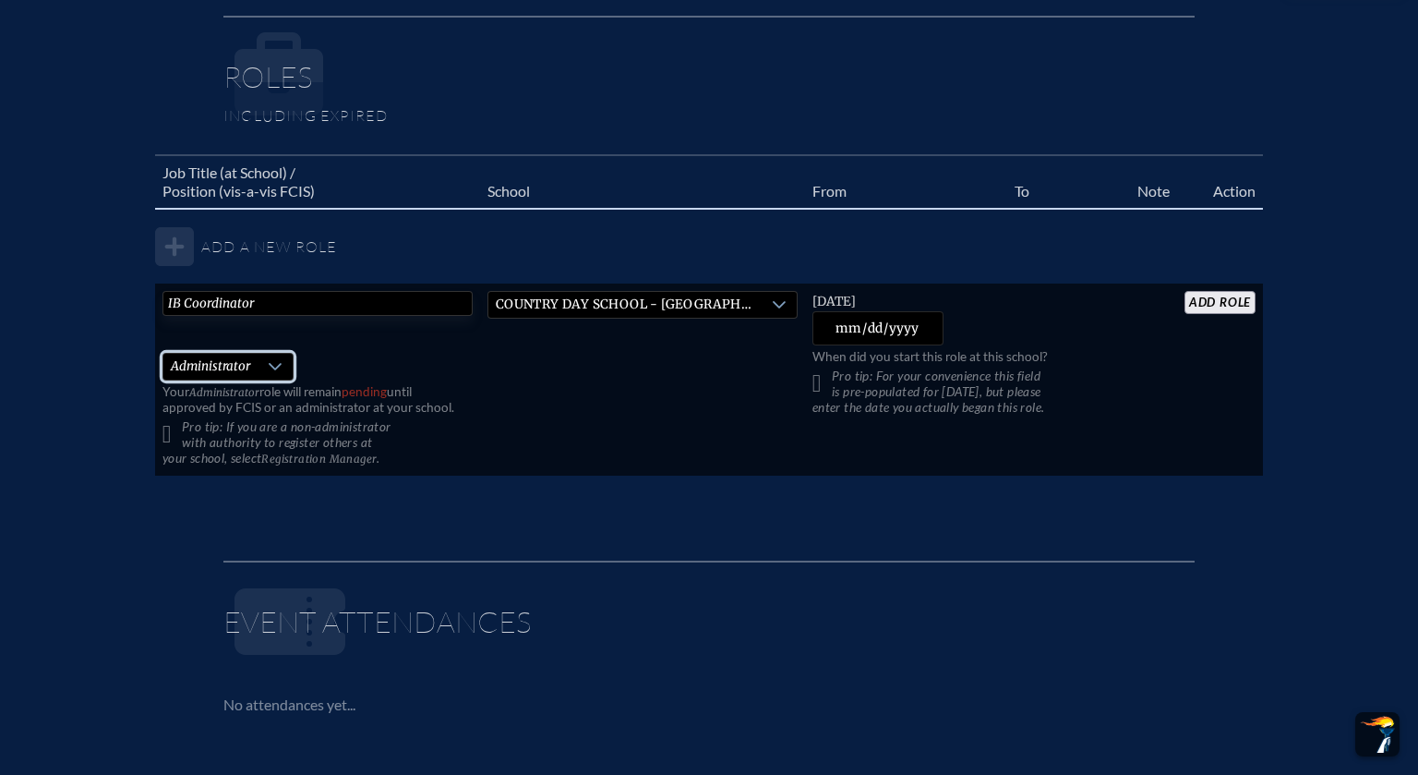
click at [1221, 298] on input "add Role" at bounding box center [1220, 302] width 71 height 23
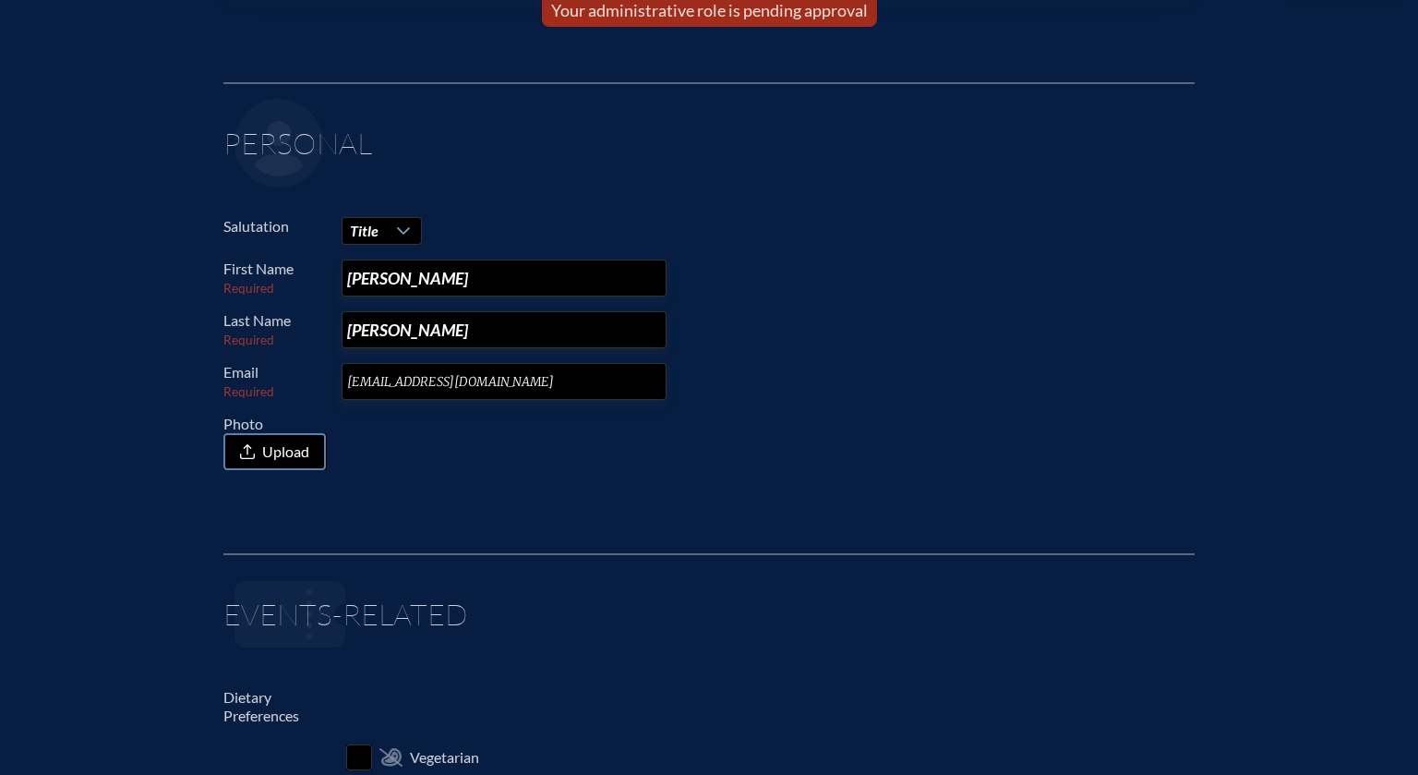
scroll to position [0, 0]
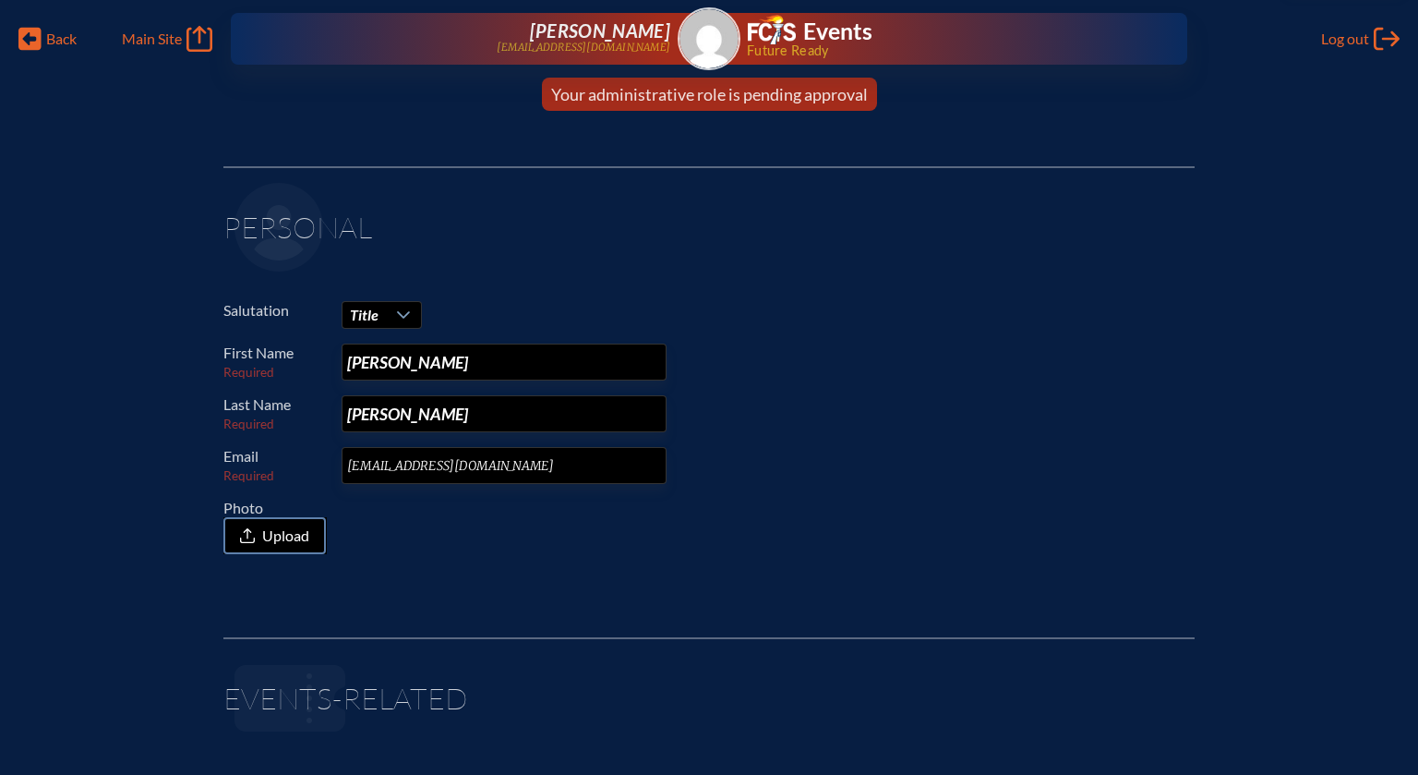
click at [733, 29] on img at bounding box center [709, 38] width 59 height 59
click at [679, 45] on div "Lindsey Onusko lonusko@countrydaylargo.com Events Future Ready" at bounding box center [709, 39] width 957 height 52
